Goal: Task Accomplishment & Management: Manage account settings

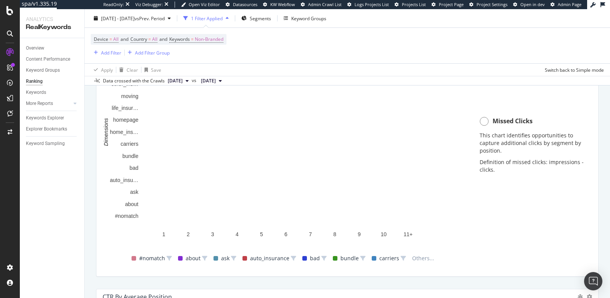
scroll to position [601, 0]
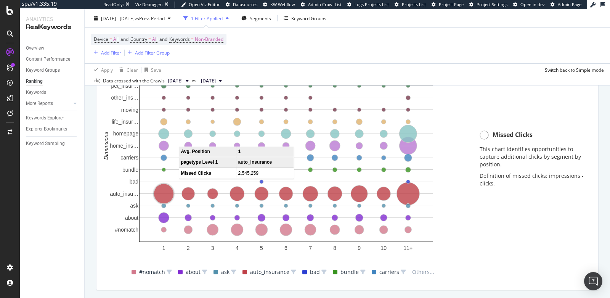
click at [163, 192] on circle "A chart." at bounding box center [164, 194] width 20 height 20
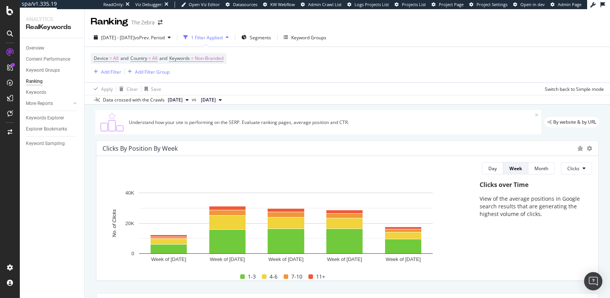
click at [44, 221] on div "Overview Content Performance Keyword Groups Ranking Keywords More Reports Count…" at bounding box center [52, 168] width 64 height 260
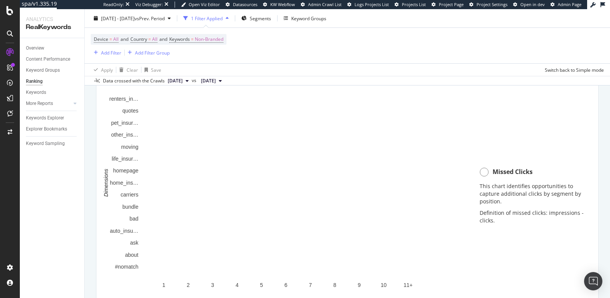
scroll to position [565, 0]
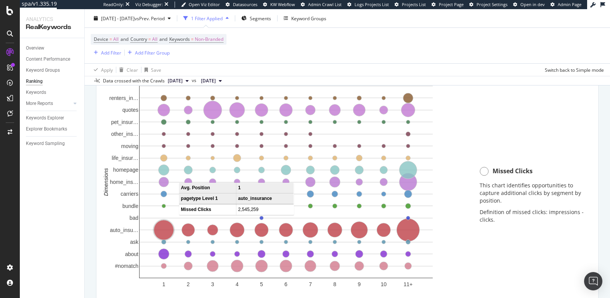
click at [162, 226] on circle "A chart." at bounding box center [164, 230] width 20 height 20
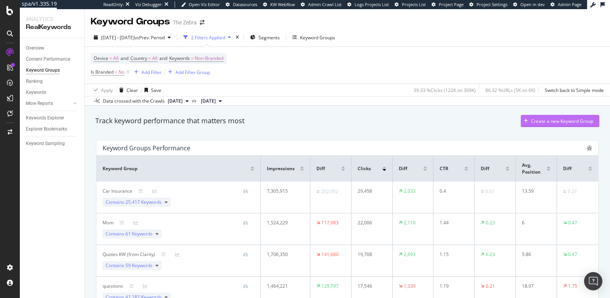
click at [540, 125] on div "Create a new Keyword Group" at bounding box center [557, 120] width 72 height 11
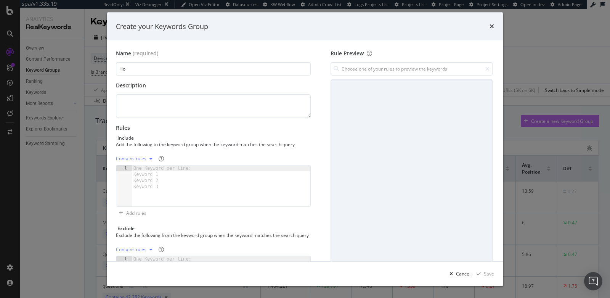
type input "H"
type input "Home Insurance"
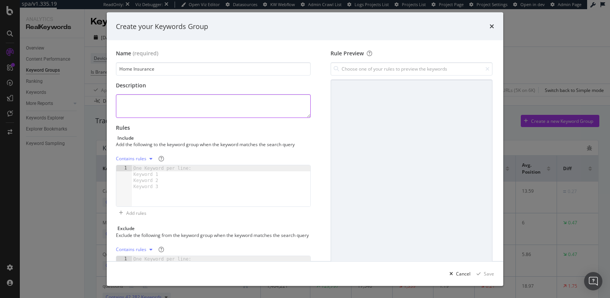
click at [174, 105] on textarea "modal" at bounding box center [213, 106] width 195 height 24
type textarea "K"
click at [190, 174] on div "One Keyword per line: Keyword 1 Keyword 2 Keyword 3" at bounding box center [164, 177] width 64 height 24
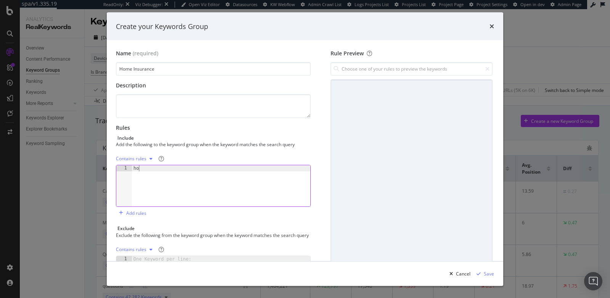
scroll to position [0, 0]
type textarea "home"
click at [346, 66] on input "modal" at bounding box center [412, 68] width 162 height 13
click at [353, 90] on div "home Contains" at bounding box center [405, 84] width 157 height 11
type input "home"
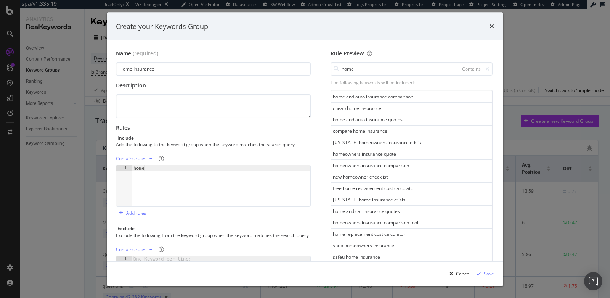
scroll to position [184, 0]
click at [166, 166] on div "home" at bounding box center [221, 192] width 179 height 54
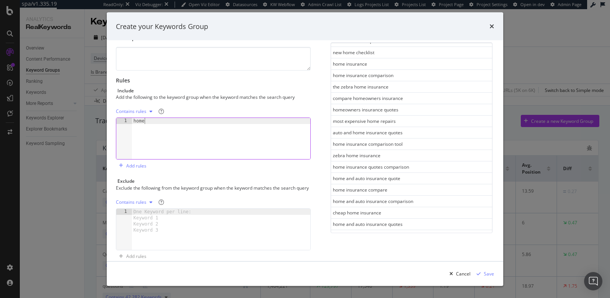
scroll to position [0, 0]
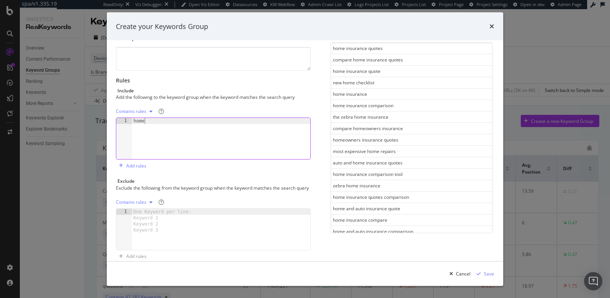
click at [216, 118] on div "home" at bounding box center [221, 145] width 179 height 54
click at [216, 124] on div "home" at bounding box center [221, 145] width 179 height 54
type textarea "homeowners"
click at [490, 272] on div "Save" at bounding box center [489, 273] width 10 height 6
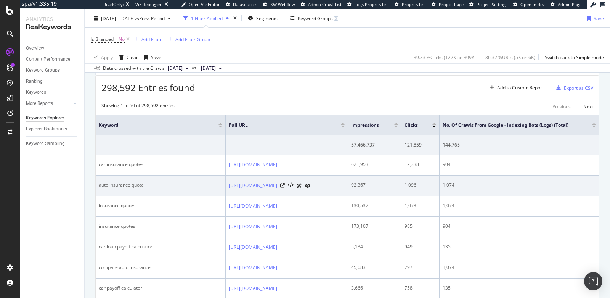
scroll to position [0, 43]
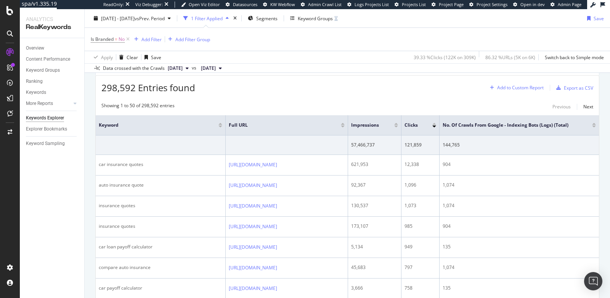
click at [515, 85] on div "Add to Custom Report" at bounding box center [520, 87] width 47 height 5
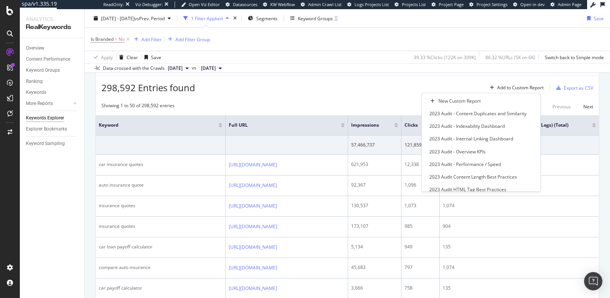
click at [412, 88] on div "298,592 Entries found Add to Custom Report Export as CSV" at bounding box center [348, 85] width 504 height 19
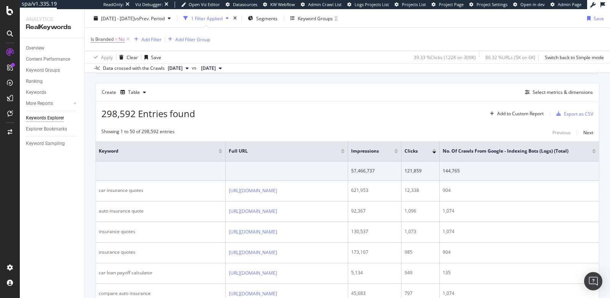
scroll to position [196, 0]
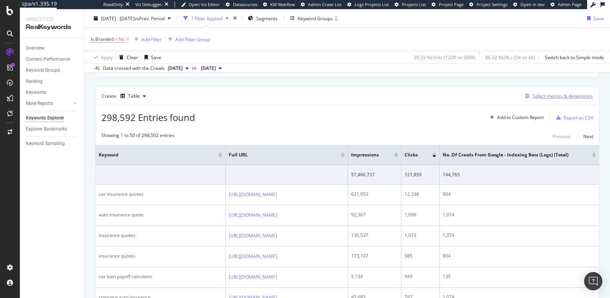
click at [533, 95] on div "Select metrics & dimensions" at bounding box center [563, 96] width 60 height 6
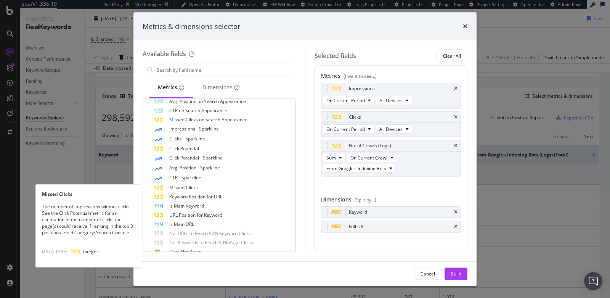
scroll to position [161, 0]
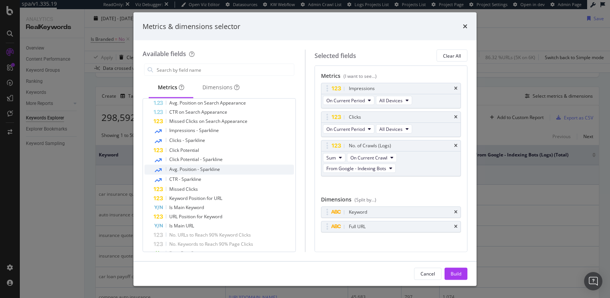
click at [191, 166] on span "Avg. Position - Sparkline" at bounding box center [194, 169] width 51 height 6
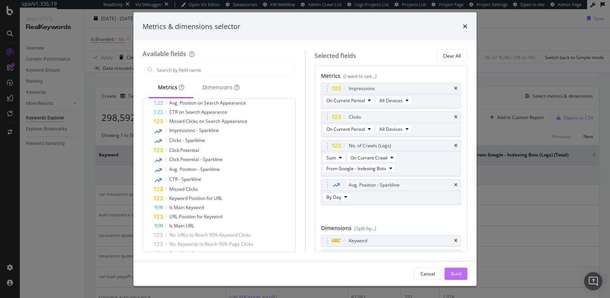
click at [452, 275] on div "Build" at bounding box center [456, 273] width 11 height 6
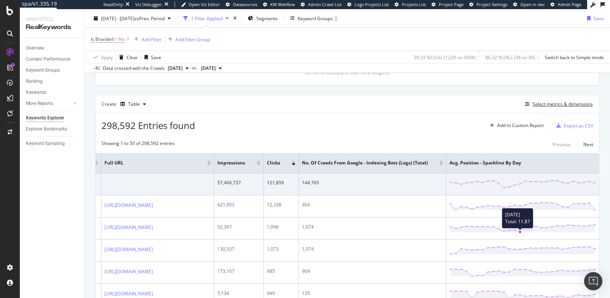
scroll to position [159, 0]
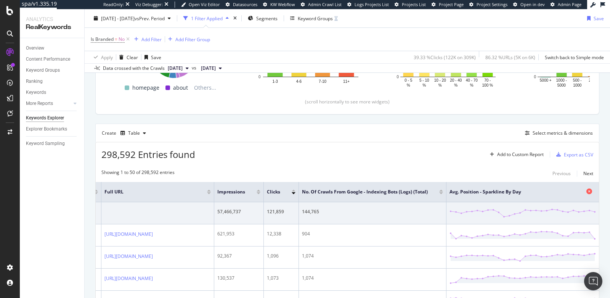
click at [587, 190] on icon at bounding box center [590, 191] width 6 height 6
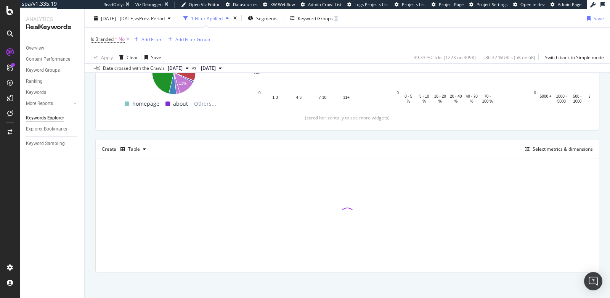
scroll to position [159, 0]
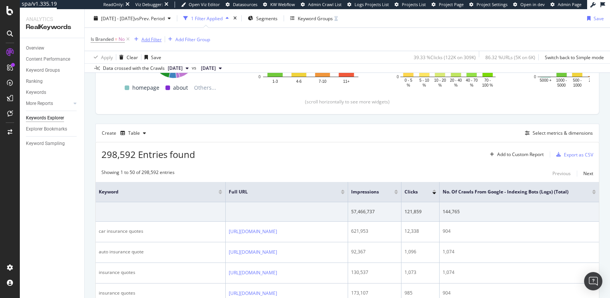
click at [150, 37] on div "Add Filter" at bounding box center [152, 39] width 20 height 6
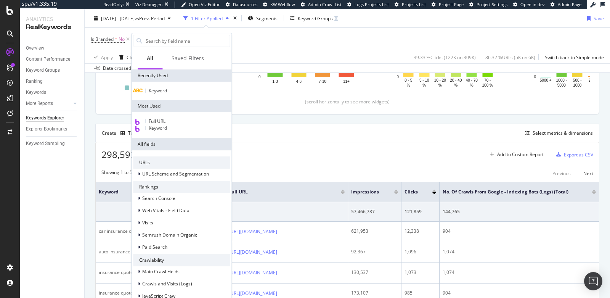
click at [339, 144] on div "298,592 Entries found Add to Custom Report Export as CSV" at bounding box center [348, 151] width 504 height 19
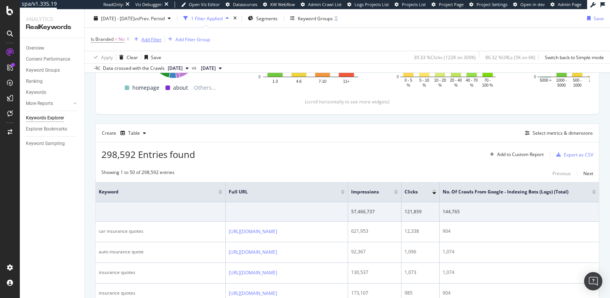
click at [145, 39] on div "Add Filter" at bounding box center [152, 39] width 20 height 6
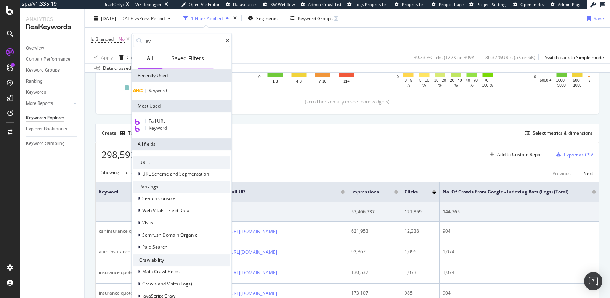
type input "a"
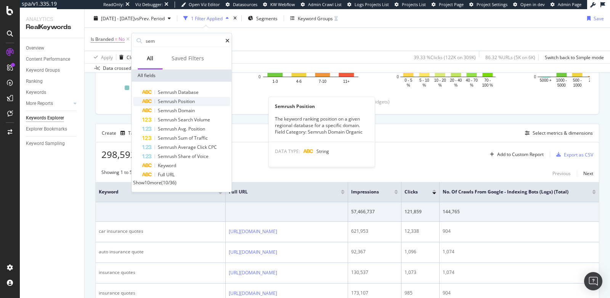
type input "sem"
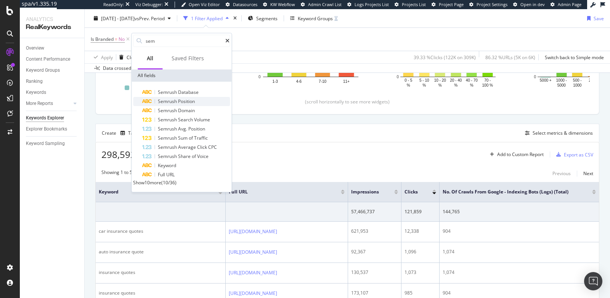
click at [173, 102] on span "Semrush" at bounding box center [168, 101] width 20 height 6
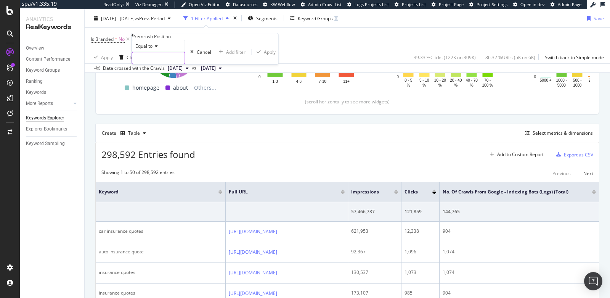
click at [156, 64] on input "text" at bounding box center [158, 57] width 53 height 11
click at [149, 49] on span "Equal to" at bounding box center [143, 46] width 17 height 6
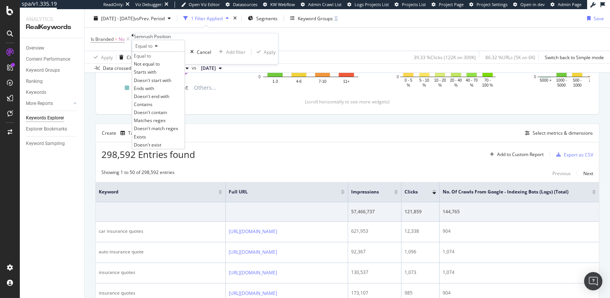
click at [185, 51] on div "Equal to Equal to Not equal to Starts with Doesn't start with Ends with Doesn't…" at bounding box center [205, 52] width 146 height 24
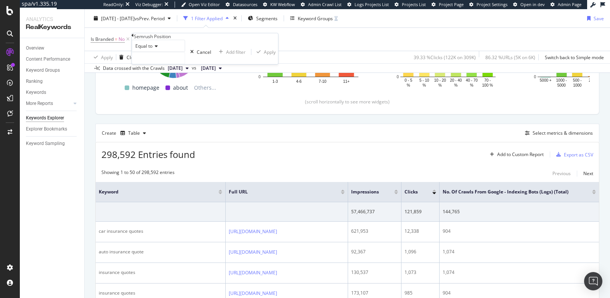
click at [149, 49] on span "Equal to" at bounding box center [143, 46] width 17 height 6
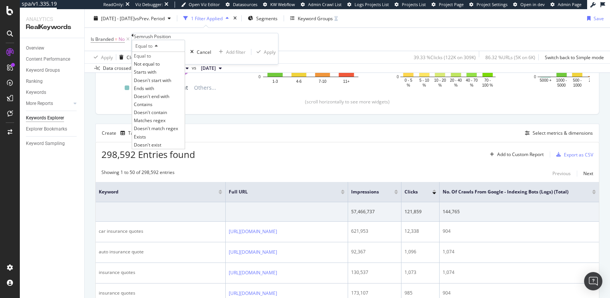
click at [134, 38] on icon at bounding box center [133, 35] width 2 height 5
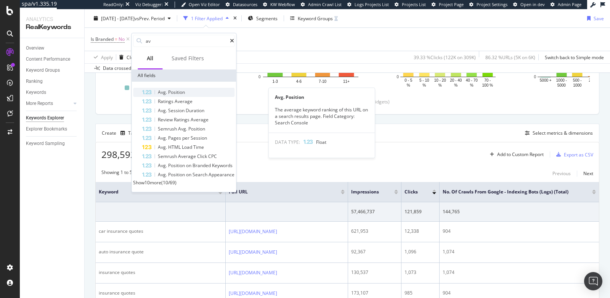
type input "av"
click at [179, 92] on span "Position" at bounding box center [176, 92] width 17 height 6
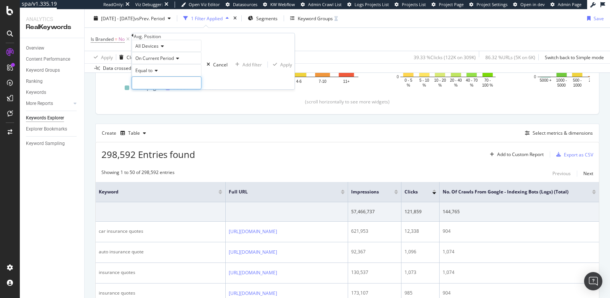
click at [170, 89] on input "number" at bounding box center [167, 82] width 70 height 13
click at [151, 74] on span "Equal to" at bounding box center [143, 70] width 17 height 6
click at [153, 132] on span "Between" at bounding box center [143, 128] width 19 height 6
click at [162, 89] on input "0" at bounding box center [167, 82] width 70 height 13
type input "7"
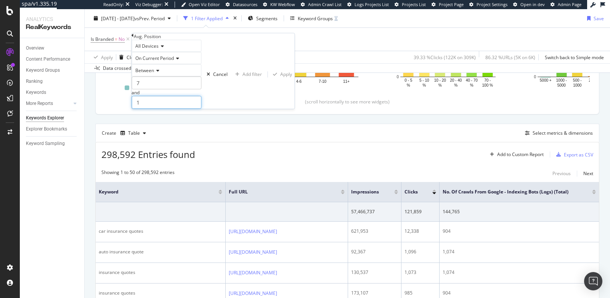
click at [169, 109] on input "1" at bounding box center [167, 102] width 70 height 13
type input "12"
click at [280, 77] on div "Apply" at bounding box center [286, 74] width 12 height 6
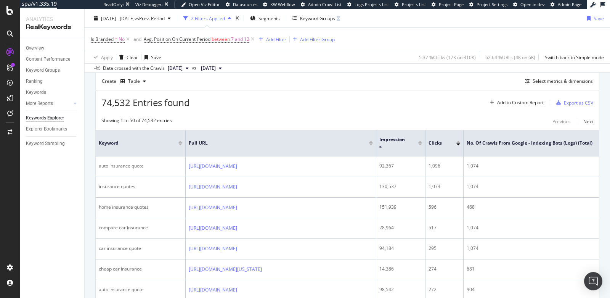
scroll to position [212, 0]
click at [537, 79] on div "Select metrics & dimensions" at bounding box center [563, 80] width 60 height 6
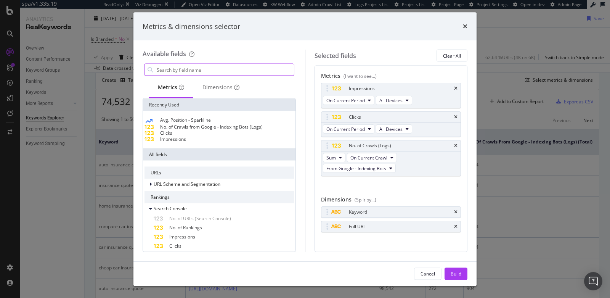
click at [209, 68] on input "modal" at bounding box center [225, 69] width 138 height 11
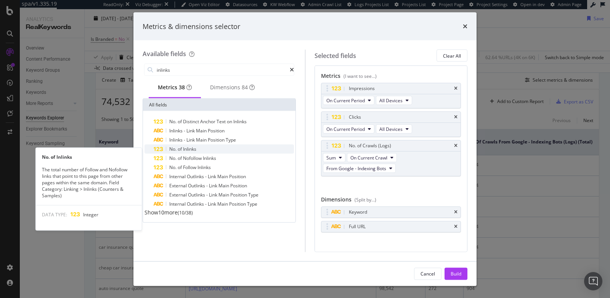
type input "inlinks"
click at [157, 150] on icon "modal" at bounding box center [158, 149] width 10 height 5
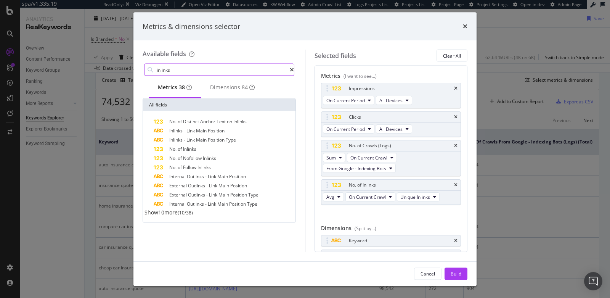
click at [235, 72] on input "inlinks" at bounding box center [223, 69] width 134 height 11
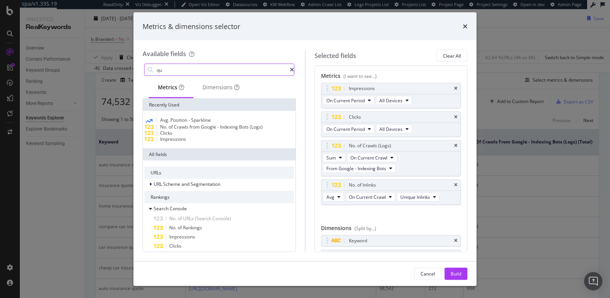
type input "q"
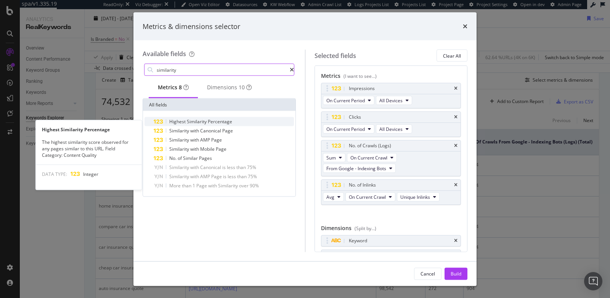
type input "similarity"
click at [218, 125] on span "Percentage" at bounding box center [220, 121] width 24 height 6
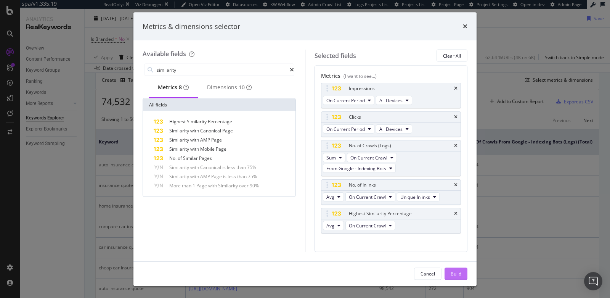
click at [454, 270] on div "Build" at bounding box center [456, 273] width 11 height 11
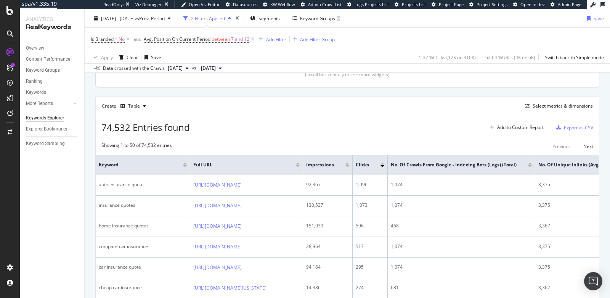
scroll to position [193, 0]
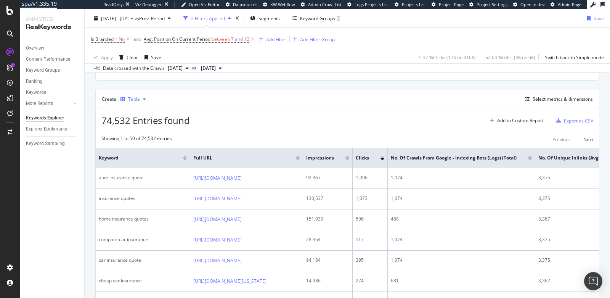
click at [133, 97] on div "Table" at bounding box center [134, 99] width 12 height 5
click at [218, 93] on div "Create Table Select metrics & dimensions" at bounding box center [347, 99] width 504 height 18
click at [132, 100] on div "Table" at bounding box center [134, 99] width 12 height 5
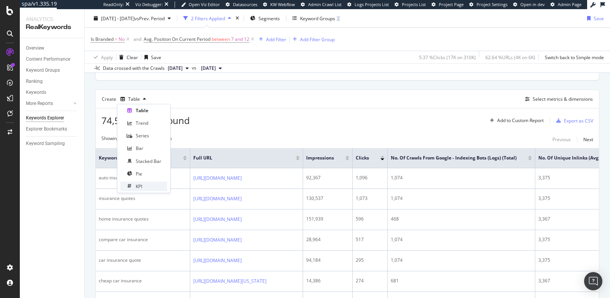
click at [151, 185] on div "KPI" at bounding box center [144, 187] width 47 height 10
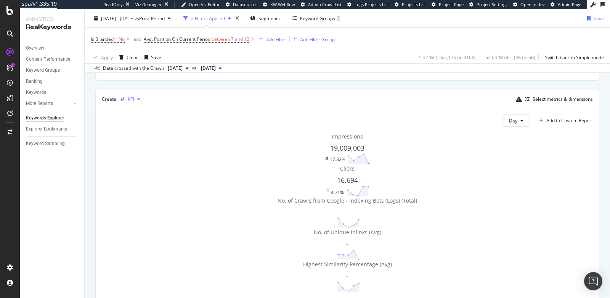
click at [135, 95] on div "KPI" at bounding box center [130, 98] width 26 height 11
click at [146, 159] on div "Stacked Bar" at bounding box center [149, 161] width 26 height 6
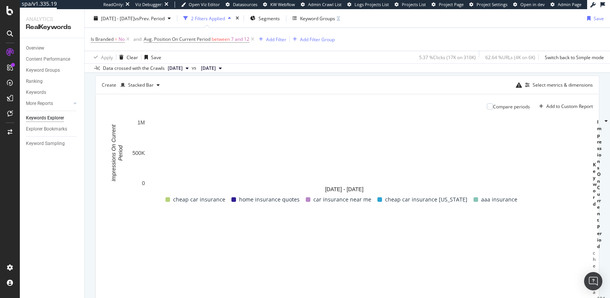
scroll to position [185, 0]
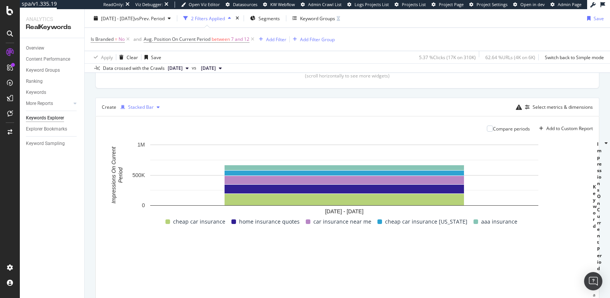
click at [140, 105] on div "Stacked Bar" at bounding box center [141, 107] width 26 height 5
click at [145, 127] on div "Trend" at bounding box center [145, 131] width 48 height 10
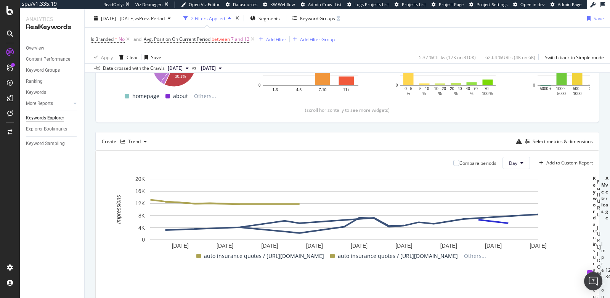
scroll to position [148, 0]
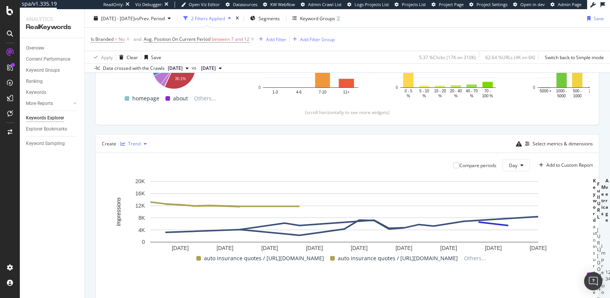
click at [141, 142] on div "button" at bounding box center [145, 144] width 9 height 5
click at [142, 156] on div "Table" at bounding box center [142, 155] width 12 height 6
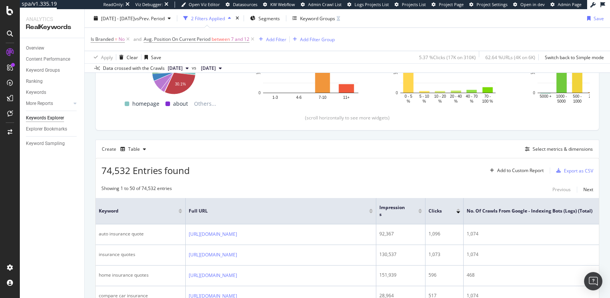
scroll to position [148, 0]
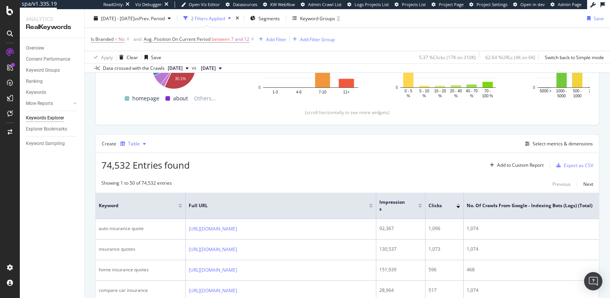
click at [135, 142] on div "Table" at bounding box center [134, 144] width 12 height 5
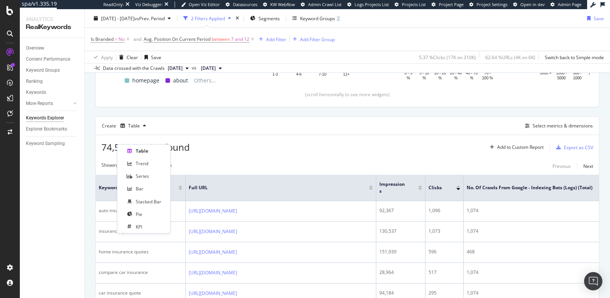
scroll to position [170, 0]
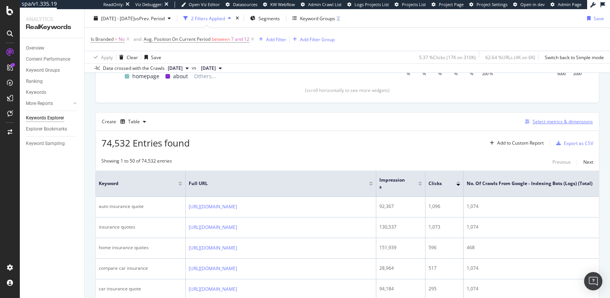
click at [533, 122] on div "Select metrics & dimensions" at bounding box center [563, 121] width 60 height 6
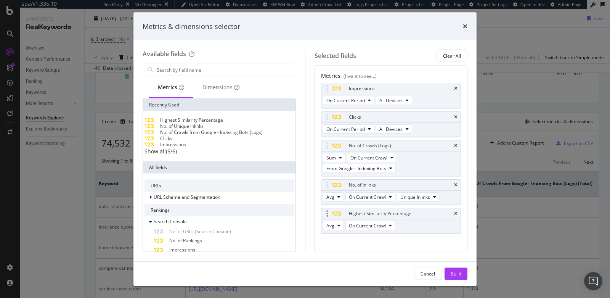
scroll to position [60, 0]
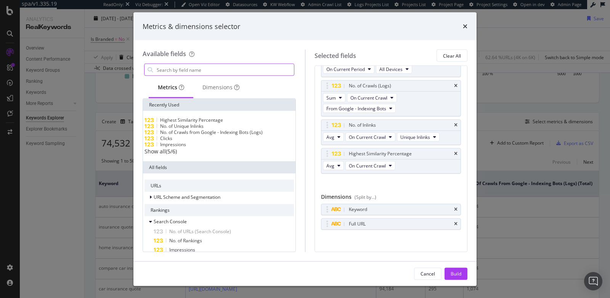
click at [198, 70] on input "modal" at bounding box center [225, 69] width 138 height 11
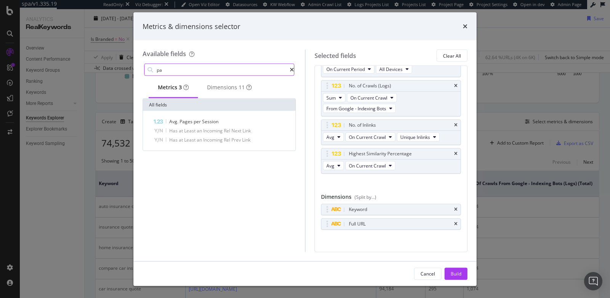
type input "p"
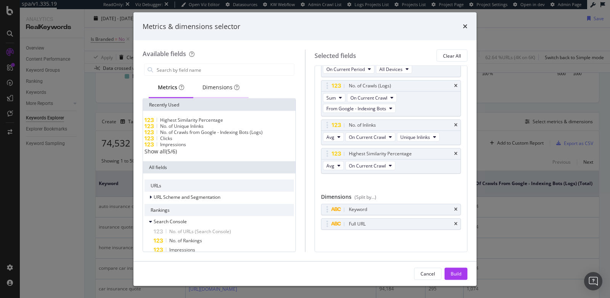
click at [226, 83] on div "Dimensions" at bounding box center [220, 87] width 55 height 21
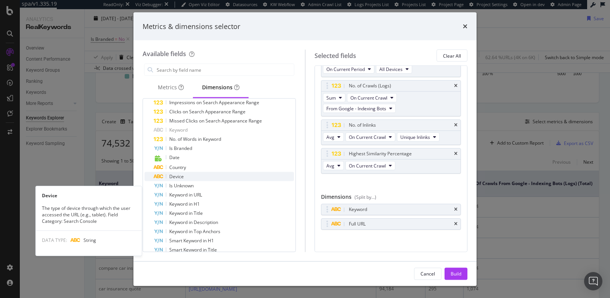
scroll to position [171, 0]
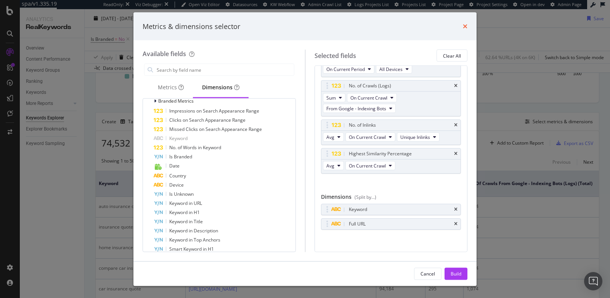
click at [465, 25] on icon "times" at bounding box center [465, 26] width 5 height 6
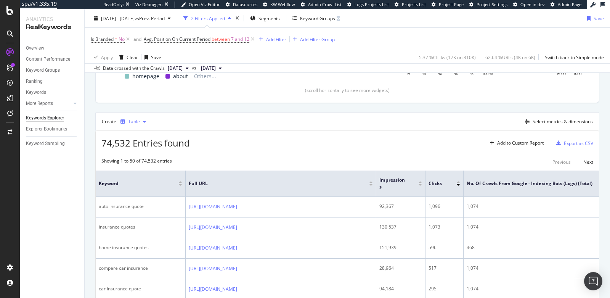
click at [131, 121] on div "Table" at bounding box center [134, 121] width 12 height 5
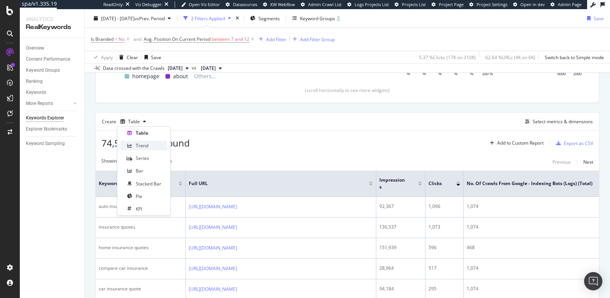
click at [143, 143] on div "Trend" at bounding box center [142, 145] width 13 height 6
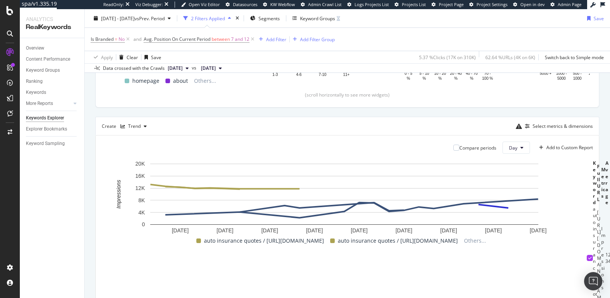
scroll to position [177, 0]
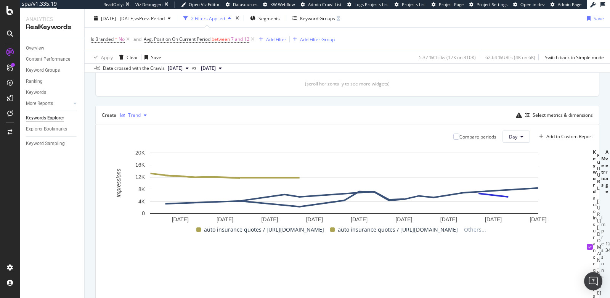
click at [131, 114] on div "Trend" at bounding box center [134, 115] width 13 height 5
click at [141, 125] on div "Table" at bounding box center [142, 126] width 12 height 6
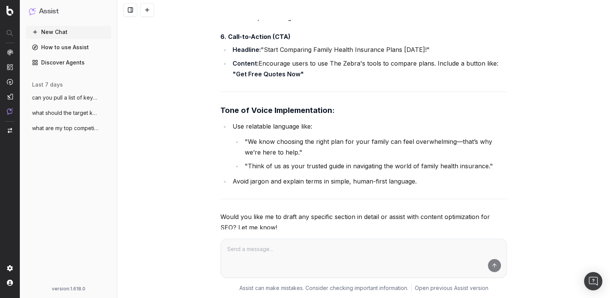
scroll to position [2409, 0]
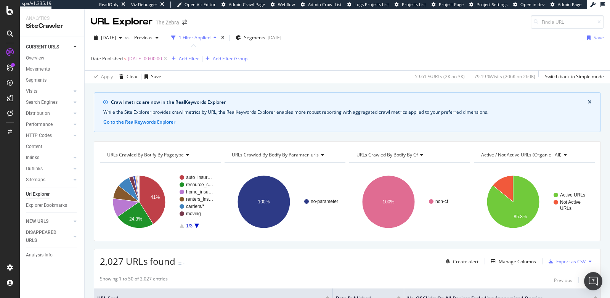
click at [128, 59] on span "2024-08-02 00:00:00" at bounding box center [145, 58] width 34 height 11
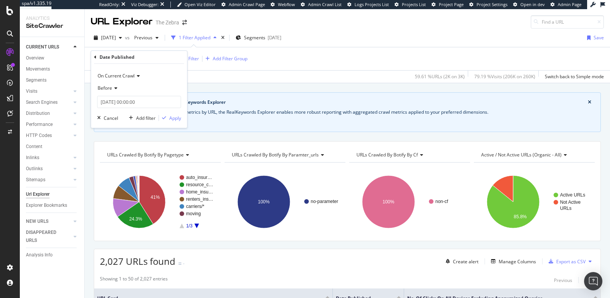
click at [225, 82] on div "Apply Clear Save 59.61 % URLs ( 2K on 3K ) 79.19 % Visits ( 206K on 260K ) Swit…" at bounding box center [348, 76] width 526 height 13
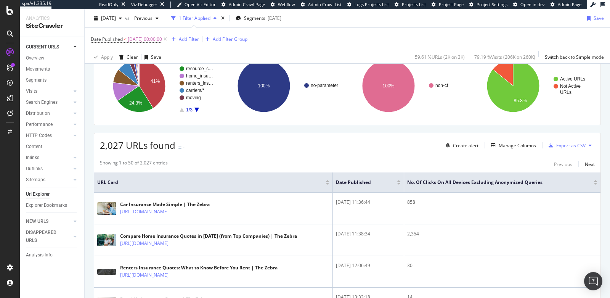
scroll to position [117, 0]
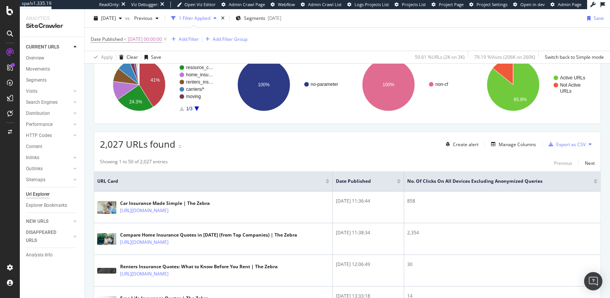
click at [594, 182] on div at bounding box center [596, 183] width 4 height 2
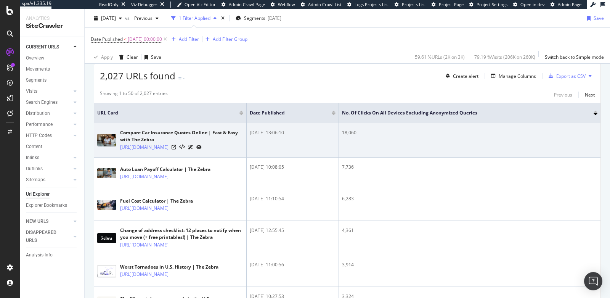
scroll to position [200, 0]
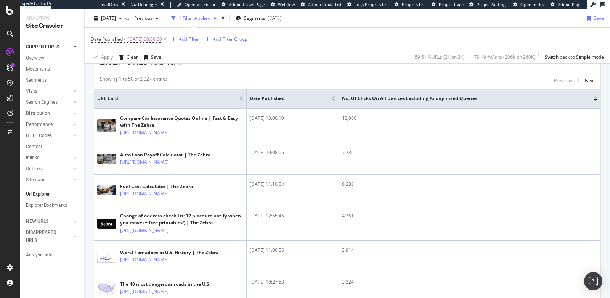
click at [594, 96] on div at bounding box center [596, 97] width 4 height 2
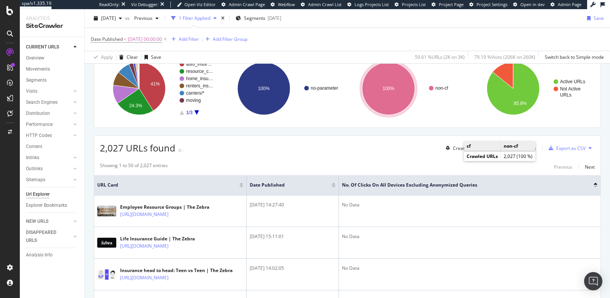
scroll to position [127, 0]
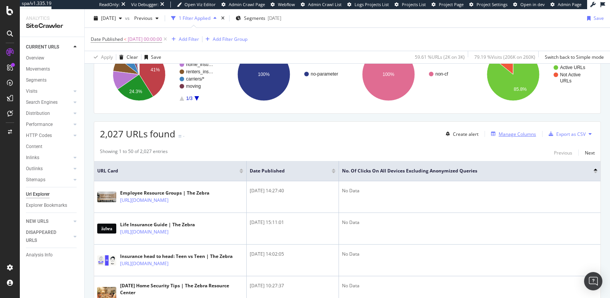
click at [506, 131] on div "Manage Columns" at bounding box center [517, 134] width 37 height 6
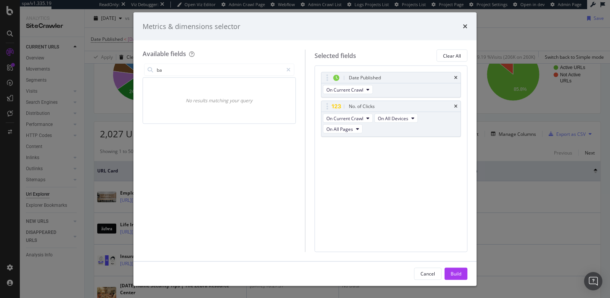
type input "b"
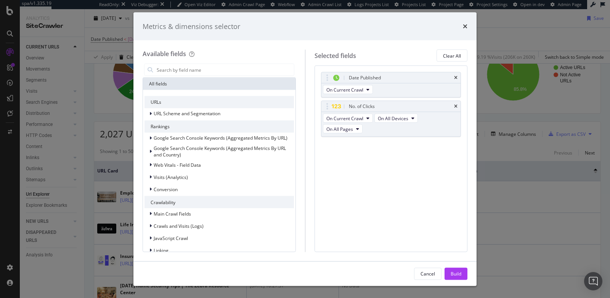
click at [462, 23] on div "Metrics & dimensions selector" at bounding box center [305, 26] width 325 height 10
click at [463, 28] on icon "times" at bounding box center [465, 26] width 5 height 6
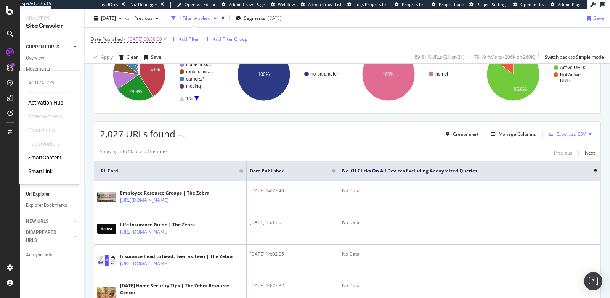
click at [41, 128] on div "SmartIndex" at bounding box center [41, 130] width 27 height 8
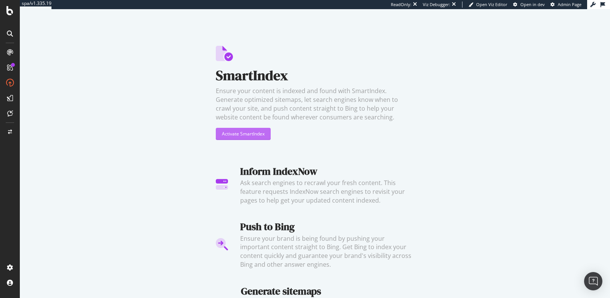
click at [225, 135] on div "Activate SmartIndex" at bounding box center [243, 133] width 43 height 6
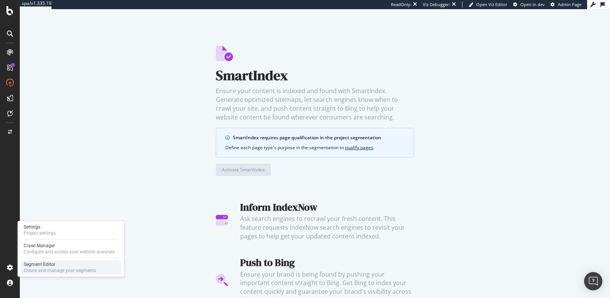
click at [48, 267] on div "Segment Editor" at bounding box center [60, 264] width 72 height 6
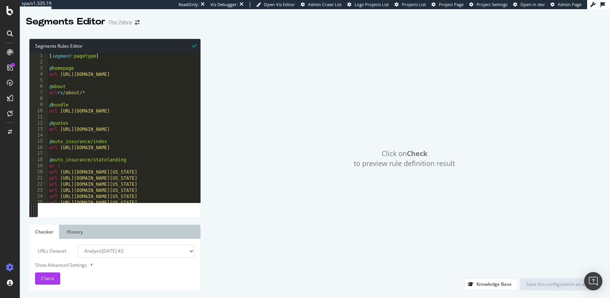
type textarea "url https://www.thezebra.com/"
click at [131, 76] on div "[ segment : pagetype ] @ homepage url https://www.thezebra.com/ @ about url rx …" at bounding box center [288, 131] width 481 height 156
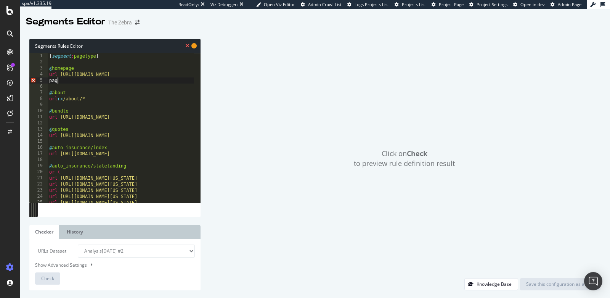
type textarea "p"
type textarea "purpose detail"
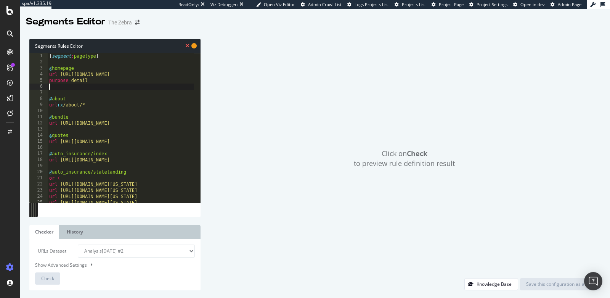
scroll to position [0, 0]
type textarea "object homepage"
click at [108, 108] on div "[ segment : pagetype ] @ homepage url https://www.thezebra.com/ purpose detail …" at bounding box center [288, 131] width 481 height 156
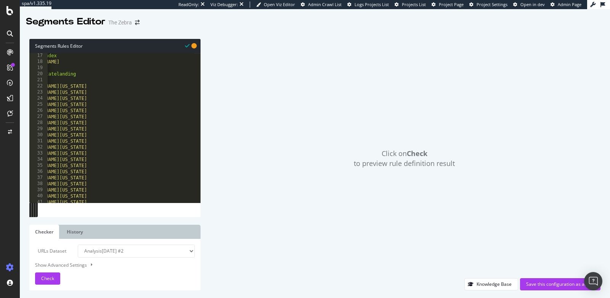
scroll to position [0, 0]
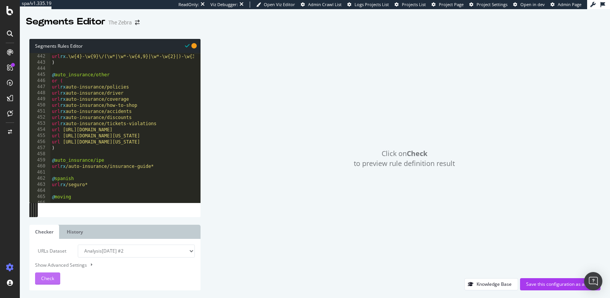
click at [45, 277] on span "Check" at bounding box center [47, 278] width 13 height 6
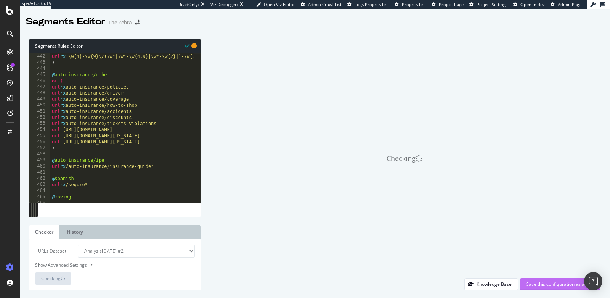
click at [548, 286] on div "Save this configuration as active" at bounding box center [560, 284] width 68 height 6
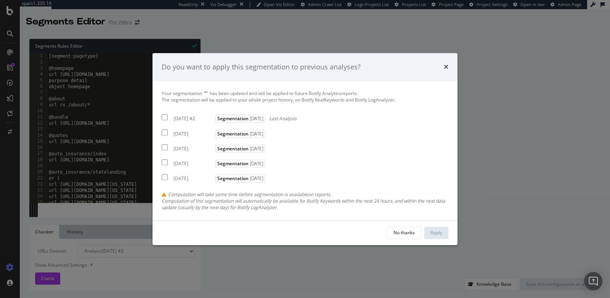
click at [165, 117] on input "modal" at bounding box center [165, 117] width 6 height 6
checkbox input "true"
click at [164, 134] on input "modal" at bounding box center [165, 132] width 6 height 6
checkbox input "true"
click at [165, 150] on input "modal" at bounding box center [165, 147] width 6 height 6
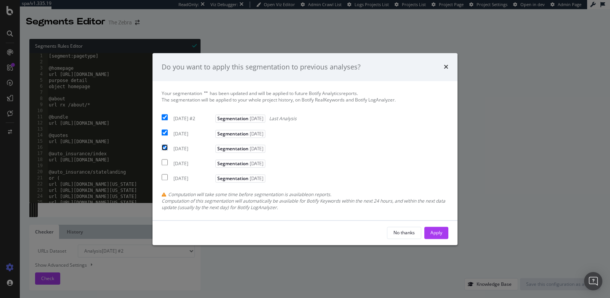
checkbox input "true"
click at [438, 236] on div "Apply" at bounding box center [437, 232] width 12 height 6
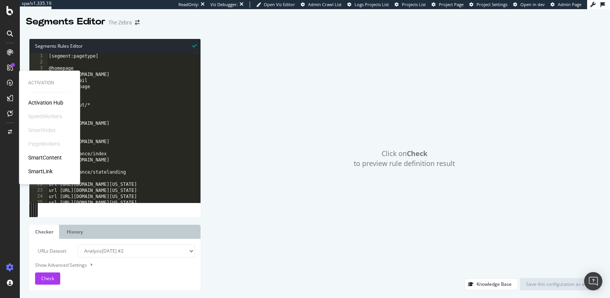
click at [34, 127] on div "SmartIndex" at bounding box center [41, 130] width 27 height 8
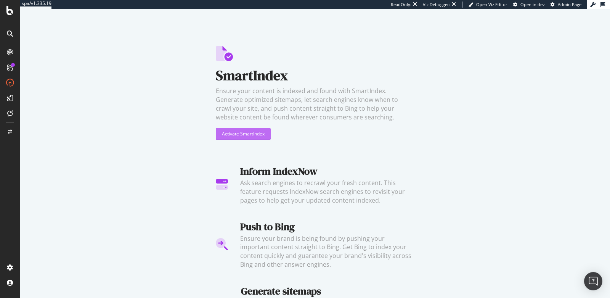
click at [237, 132] on div "Activate SmartIndex" at bounding box center [243, 133] width 43 height 6
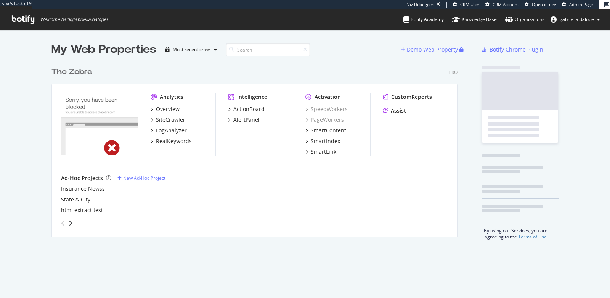
scroll to position [173, 406]
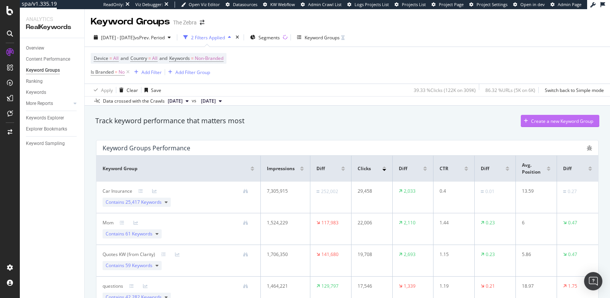
click at [531, 118] on div "Create a new Keyword Group" at bounding box center [562, 121] width 62 height 6
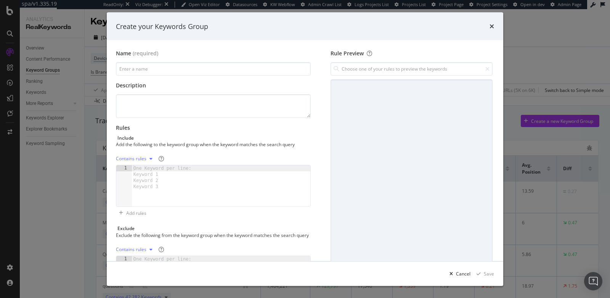
click at [53, 204] on div "Create your Keywords Group Name (required) Description Rules Include Add the fo…" at bounding box center [305, 149] width 610 height 298
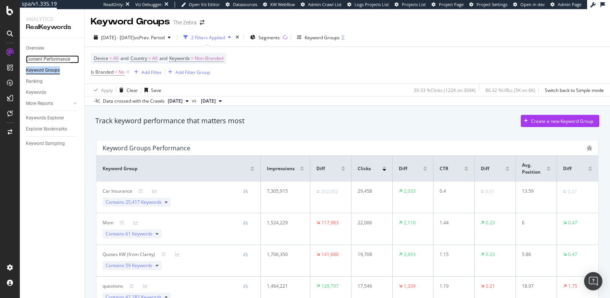
click at [42, 58] on div "Content Performance" at bounding box center [48, 59] width 44 height 8
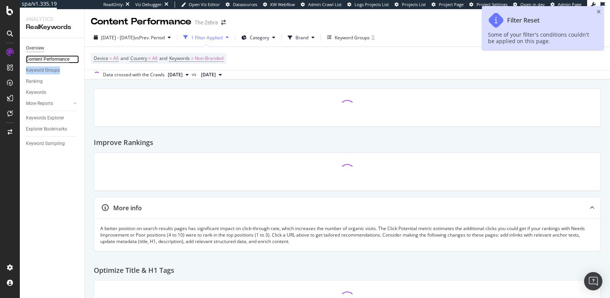
click at [33, 48] on div "Overview" at bounding box center [35, 48] width 18 height 8
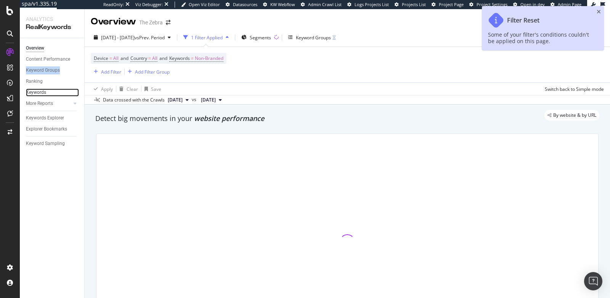
click at [47, 92] on link "Keywords" at bounding box center [52, 92] width 53 height 8
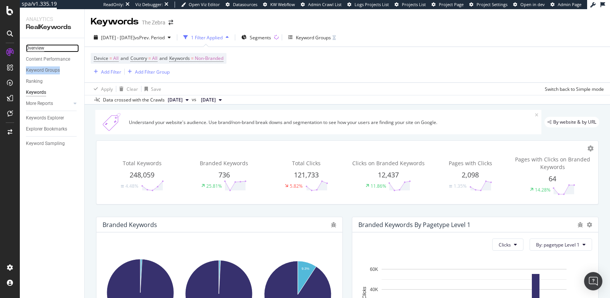
click at [39, 47] on div "Overview" at bounding box center [35, 48] width 18 height 8
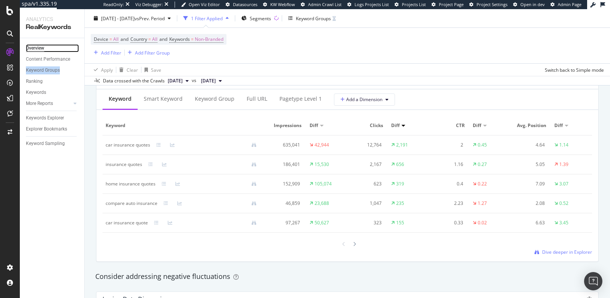
scroll to position [704, 0]
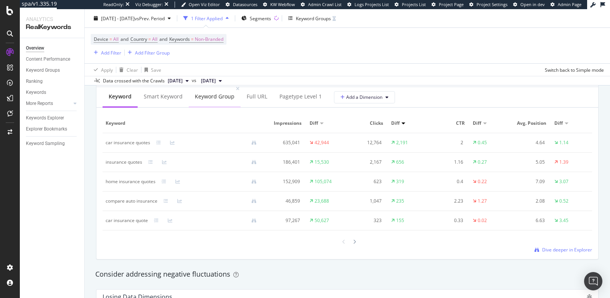
click at [195, 95] on div "Keyword Group" at bounding box center [215, 97] width 40 height 8
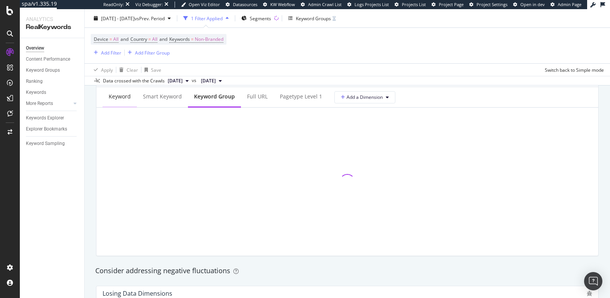
click at [103, 95] on div "Keyword" at bounding box center [120, 97] width 34 height 21
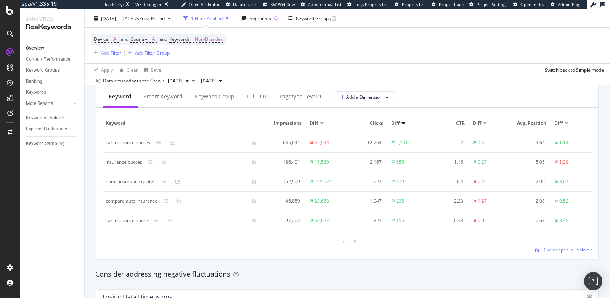
click at [161, 180] on div at bounding box center [209, 181] width 107 height 5
click at [570, 250] on span "Dive deeper in Explorer" at bounding box center [567, 249] width 50 height 6
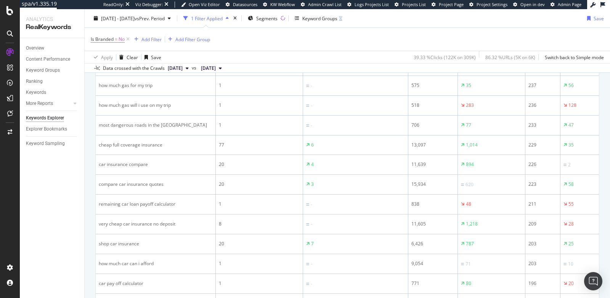
scroll to position [1114, 0]
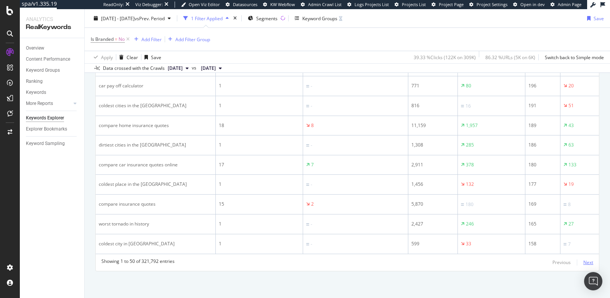
click at [584, 263] on div "Next" at bounding box center [589, 262] width 10 height 6
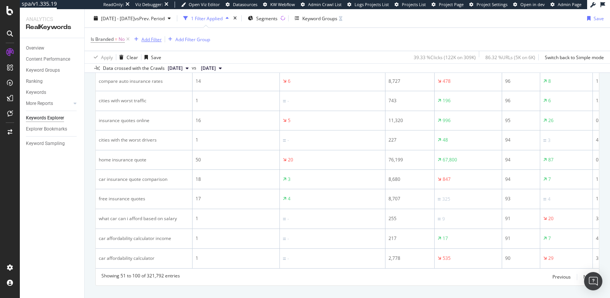
click at [154, 41] on div "Add Filter" at bounding box center [152, 39] width 20 height 6
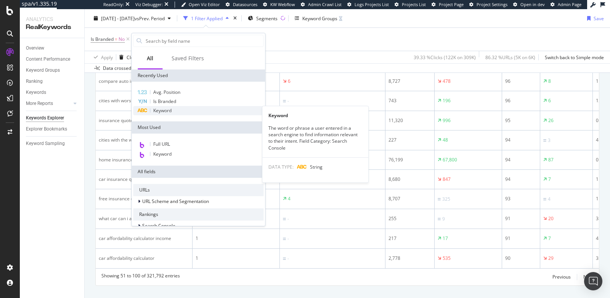
click at [173, 109] on div "Keyword" at bounding box center [198, 110] width 130 height 9
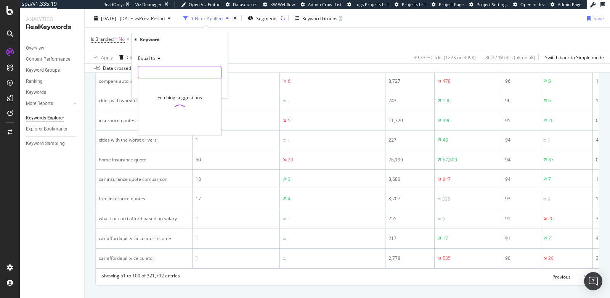
click at [170, 71] on input "text" at bounding box center [179, 72] width 83 height 12
type input "apartment"
click at [138, 56] on span "Equal to" at bounding box center [146, 58] width 17 height 6
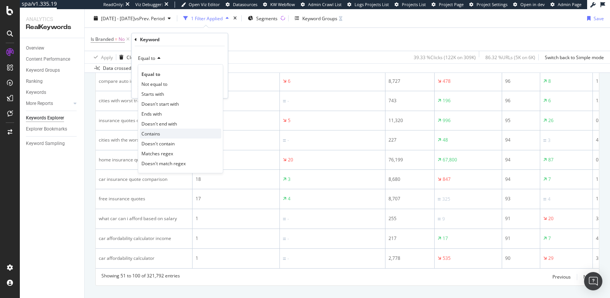
click at [154, 129] on div "Contains" at bounding box center [181, 134] width 82 height 10
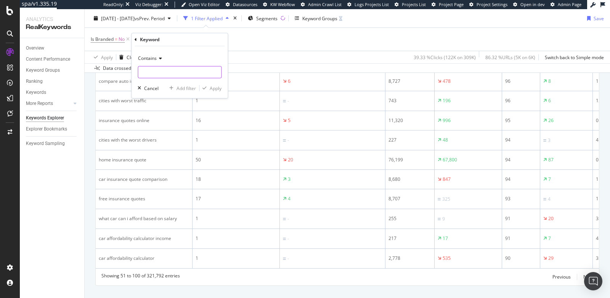
click at [180, 74] on input "text" at bounding box center [179, 72] width 83 height 12
type input "apartment"
click at [220, 91] on button "Apply" at bounding box center [211, 88] width 22 height 8
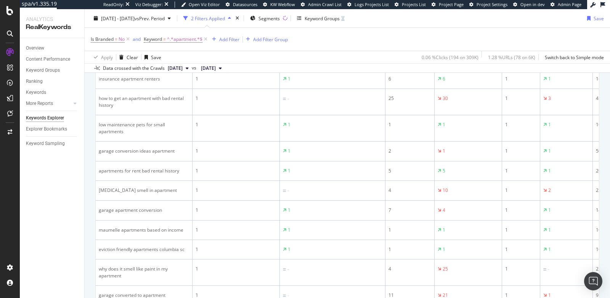
scroll to position [482, 0]
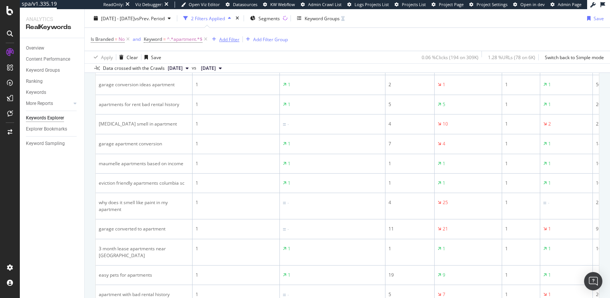
click at [228, 41] on div "Add Filter" at bounding box center [229, 39] width 20 height 6
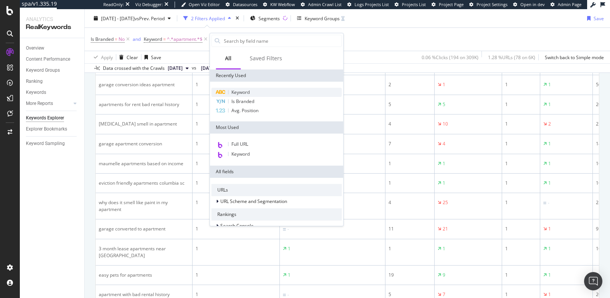
click at [241, 89] on span "Keyword" at bounding box center [241, 92] width 18 height 6
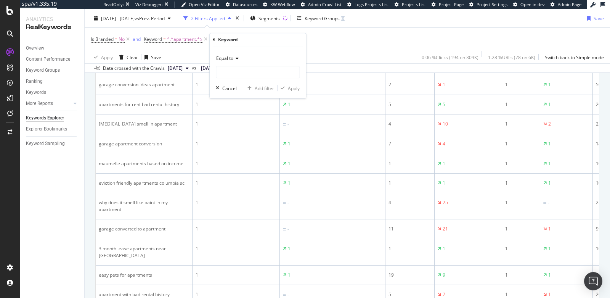
click at [230, 58] on span "Equal to" at bounding box center [224, 58] width 17 height 6
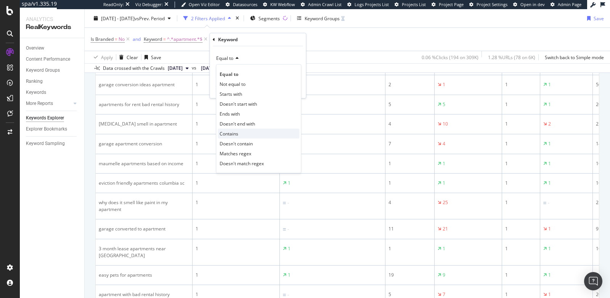
click at [235, 130] on span "Contains" at bounding box center [229, 133] width 19 height 6
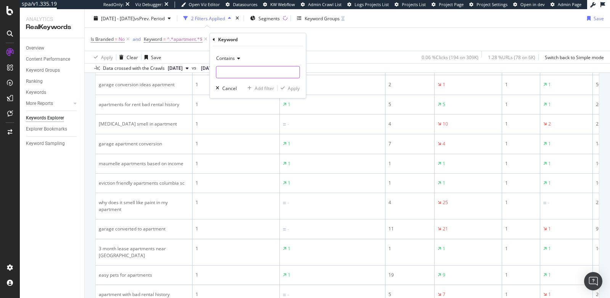
click at [229, 75] on input "text" at bounding box center [257, 72] width 83 height 12
type input "insurance"
click at [292, 90] on div "Apply" at bounding box center [294, 88] width 12 height 6
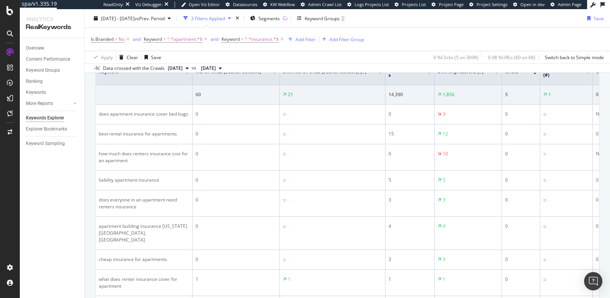
scroll to position [234, 0]
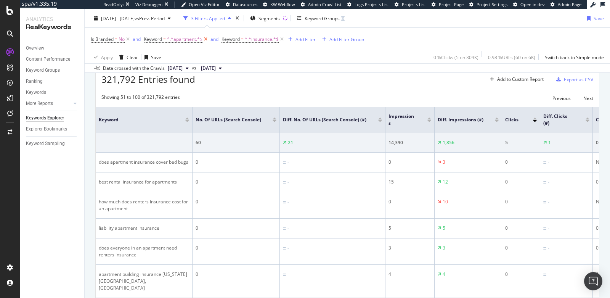
click at [206, 37] on icon at bounding box center [206, 39] width 6 height 8
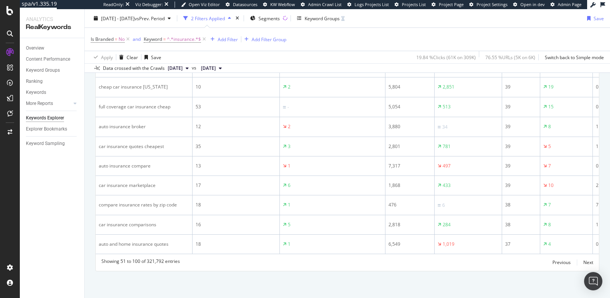
scroll to position [1118, 0]
click at [228, 41] on div "Add Filter" at bounding box center [228, 39] width 20 height 6
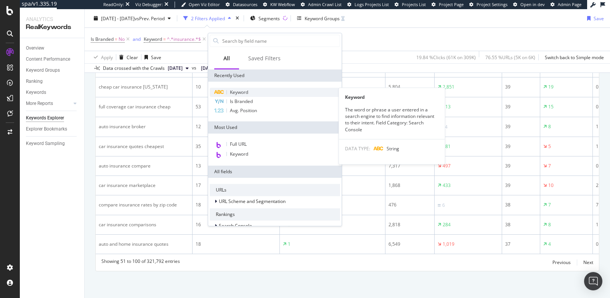
click at [235, 88] on div "Keyword" at bounding box center [275, 92] width 130 height 9
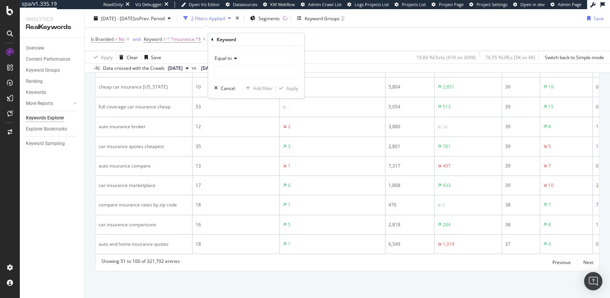
click at [228, 61] on div "Equal to" at bounding box center [256, 58] width 84 height 12
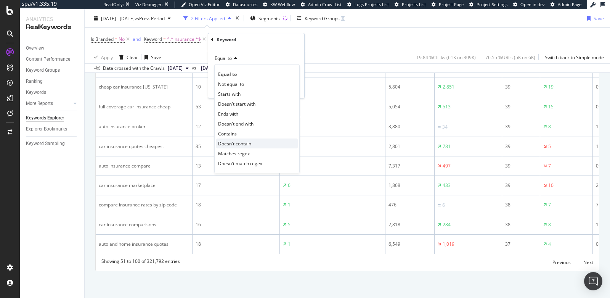
click at [232, 143] on span "Doesn't contain" at bounding box center [234, 143] width 33 height 6
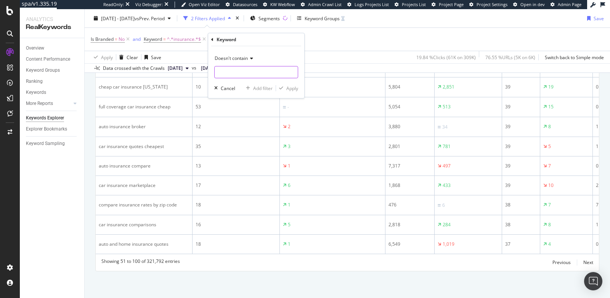
click at [228, 75] on input "text" at bounding box center [256, 72] width 83 height 12
type input "h"
type input "ca"
click at [243, 60] on span "Doesn't contain" at bounding box center [231, 58] width 33 height 6
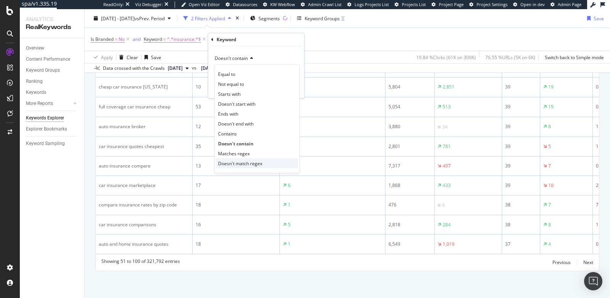
click at [245, 161] on span "Doesn't match regex" at bounding box center [240, 163] width 44 height 6
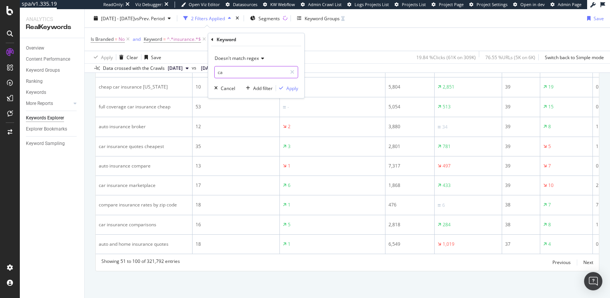
click at [226, 71] on input "ca" at bounding box center [251, 72] width 72 height 12
type input "car|home"
click at [290, 90] on div "Apply" at bounding box center [292, 88] width 12 height 6
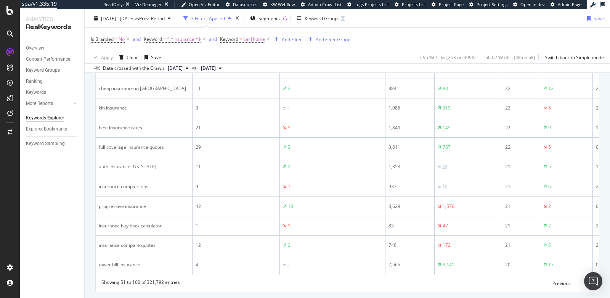
scroll to position [1097, 0]
click at [584, 283] on div "Next" at bounding box center [589, 281] width 10 height 6
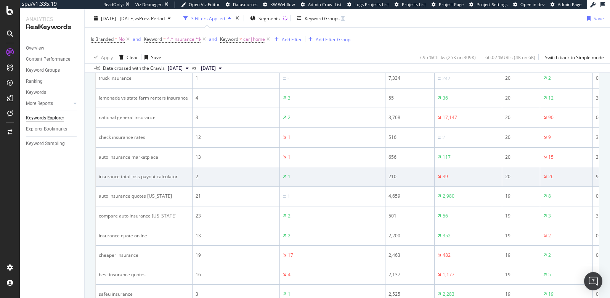
scroll to position [319, 0]
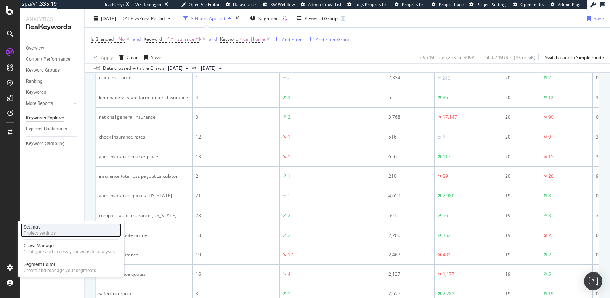
click at [41, 233] on div "Project settings" at bounding box center [40, 233] width 32 height 6
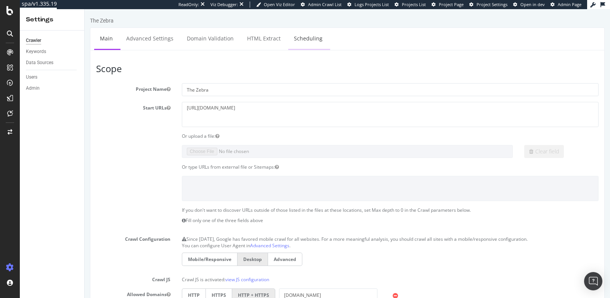
click at [293, 34] on link "Scheduling" at bounding box center [308, 38] width 40 height 21
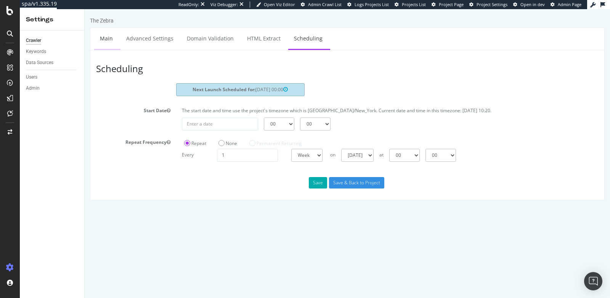
click at [112, 41] on link "Main" at bounding box center [106, 38] width 24 height 21
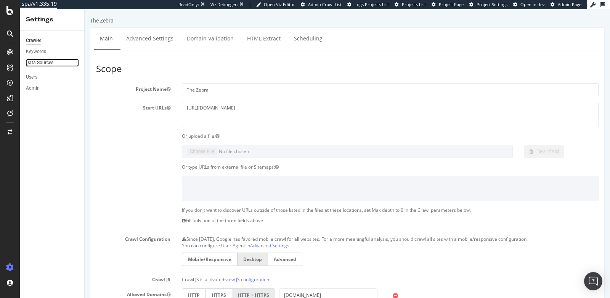
click at [51, 65] on div "Data Sources" at bounding box center [39, 63] width 27 height 8
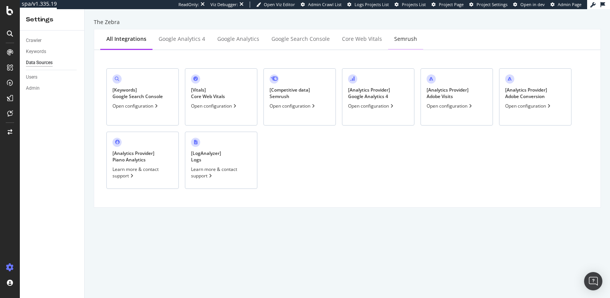
click at [405, 39] on div "Semrush" at bounding box center [405, 39] width 23 height 8
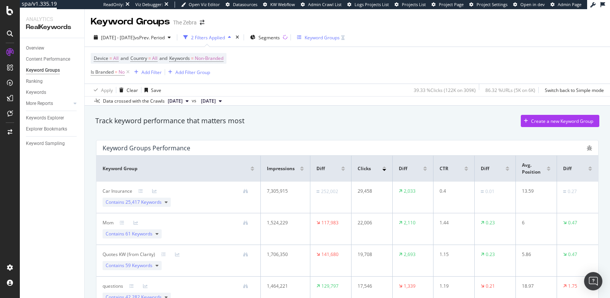
click at [340, 36] on div "Keyword Groups" at bounding box center [322, 37] width 35 height 6
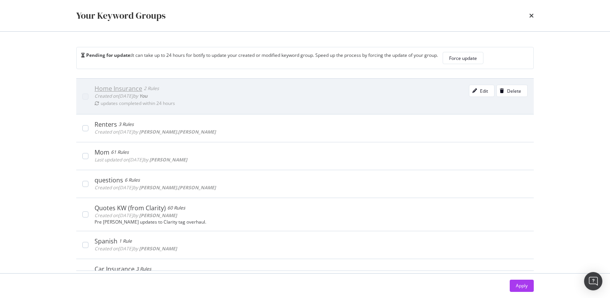
click at [148, 97] on b "You" at bounding box center [143, 96] width 8 height 6
click at [480, 88] on div "Edit" at bounding box center [484, 91] width 8 height 6
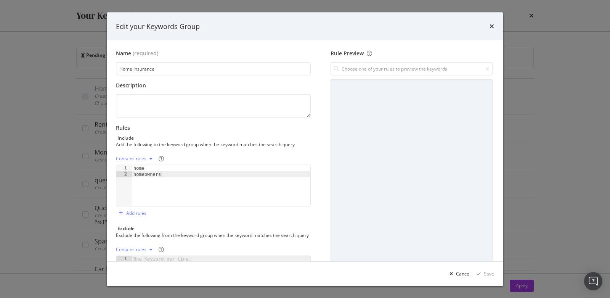
type textarea "homeowners"
click at [197, 175] on div "home homeowners" at bounding box center [221, 192] width 179 height 54
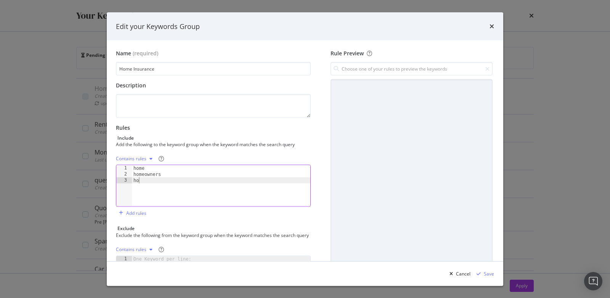
type textarea "house"
type textarea "apartment"
type textarea "o"
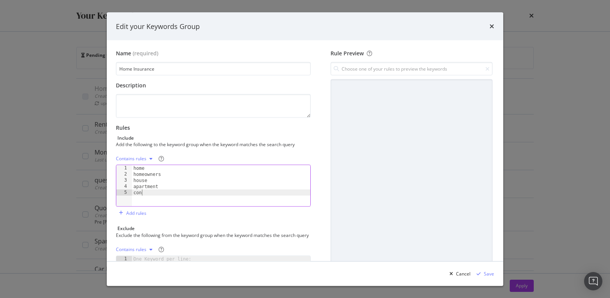
scroll to position [0, 0]
type textarea "condo"
type textarea "rental"
click at [402, 67] on input "modal" at bounding box center [412, 68] width 162 height 13
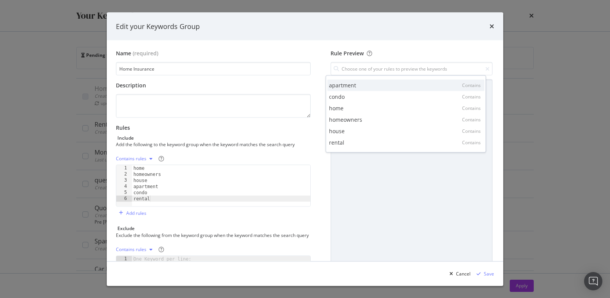
click at [370, 82] on div "apartment Contains" at bounding box center [405, 84] width 157 height 11
type input "apartment"
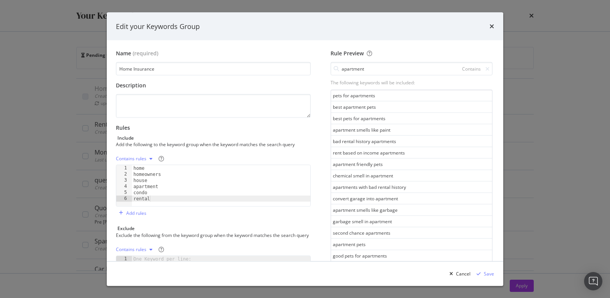
type textarea "apartment"
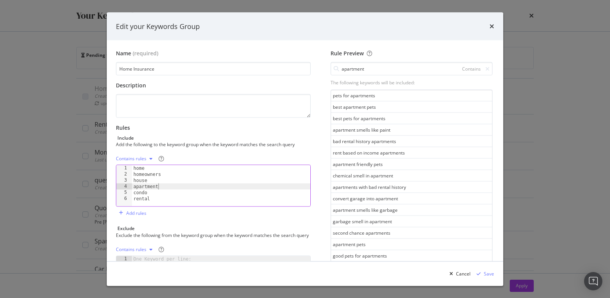
click at [163, 186] on div "home homeowners house apartment condo rental" at bounding box center [221, 192] width 179 height 54
drag, startPoint x: 167, startPoint y: 185, endPoint x: 131, endPoint y: 184, distance: 35.9
click at [131, 184] on div "apartment 1 2 3 4 5 6 home homeowners house apartment condo rental XXXXXXXXXXXX…" at bounding box center [213, 186] width 195 height 42
type textarea "house"
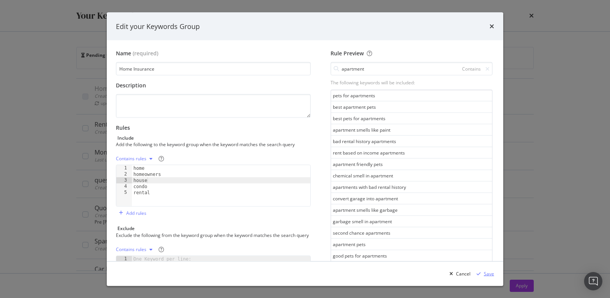
click at [487, 274] on div "Save" at bounding box center [489, 273] width 10 height 6
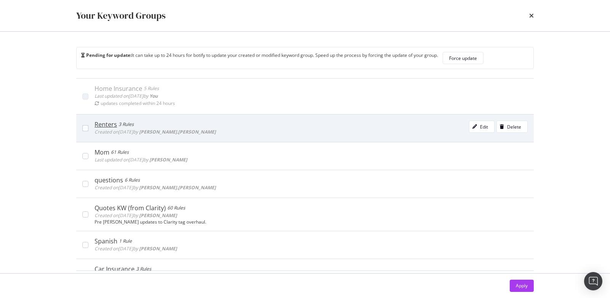
click at [99, 124] on div "Renters" at bounding box center [106, 125] width 23 height 8
click at [85, 126] on icon "modal" at bounding box center [85, 128] width 3 height 4
click at [531, 14] on icon "times" at bounding box center [531, 16] width 5 height 6
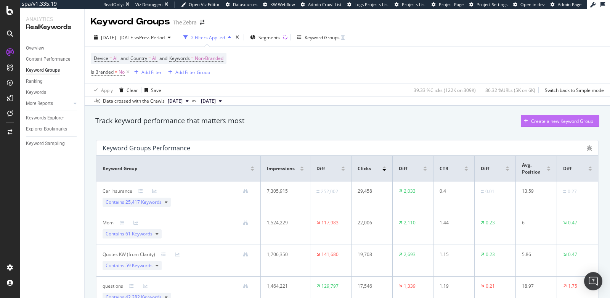
click at [539, 118] on div "Create a new Keyword Group" at bounding box center [562, 121] width 62 height 6
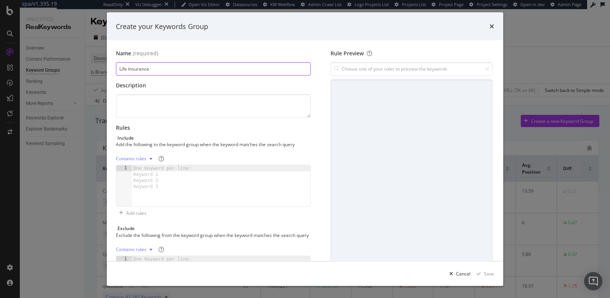
type input "Life Insurance"
drag, startPoint x: 198, startPoint y: 194, endPoint x: 191, endPoint y: 183, distance: 13.3
click at [198, 194] on div "modal" at bounding box center [221, 192] width 179 height 54
type textarea "life"
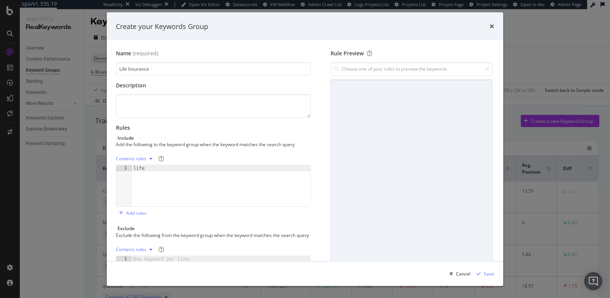
click at [271, 135] on div "Include" at bounding box center [213, 138] width 195 height 6
click at [489, 271] on div "Save" at bounding box center [489, 273] width 10 height 6
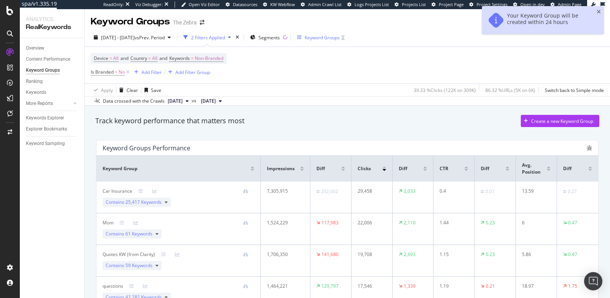
click at [333, 37] on div "Keyword Groups" at bounding box center [322, 37] width 35 height 6
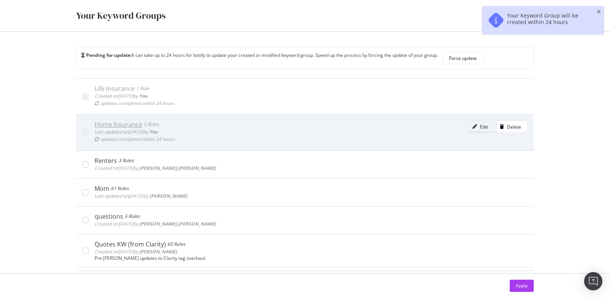
click at [480, 128] on div "Edit" at bounding box center [484, 127] width 8 height 6
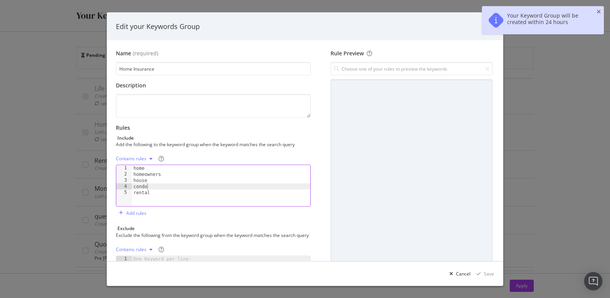
click at [163, 187] on div "home homeowners house condo rental" at bounding box center [221, 192] width 179 height 54
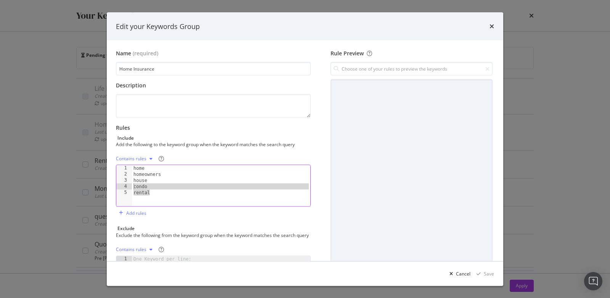
drag, startPoint x: 155, startPoint y: 192, endPoint x: 129, endPoint y: 185, distance: 26.7
click at [129, 185] on div "condo 1 2 3 4 5 home homeowners house condo rental XXXXXXXXXXXXXXXXXXXXXXXXXXXX…" at bounding box center [213, 186] width 195 height 42
type textarea "condo rental"
type textarea "house"
click at [487, 275] on div "Save" at bounding box center [489, 273] width 10 height 6
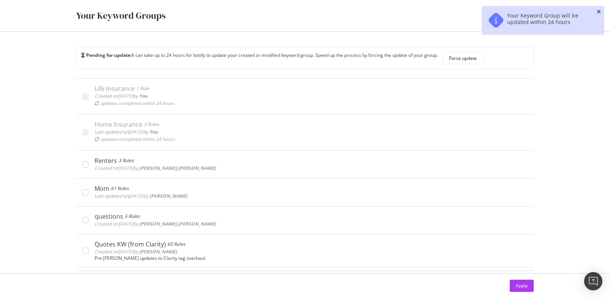
click at [597, 12] on icon "close toast" at bounding box center [599, 11] width 4 height 5
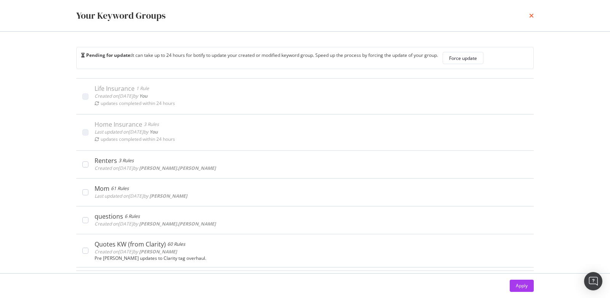
click at [532, 15] on icon "times" at bounding box center [531, 16] width 5 height 6
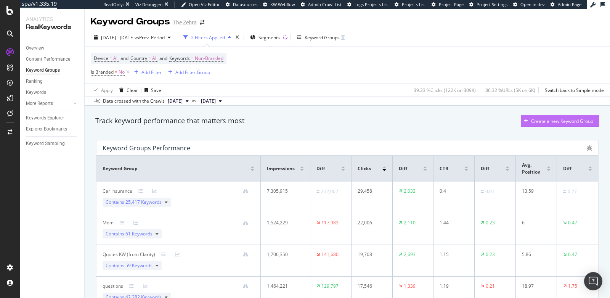
click at [531, 121] on div "Create a new Keyword Group" at bounding box center [562, 121] width 62 height 6
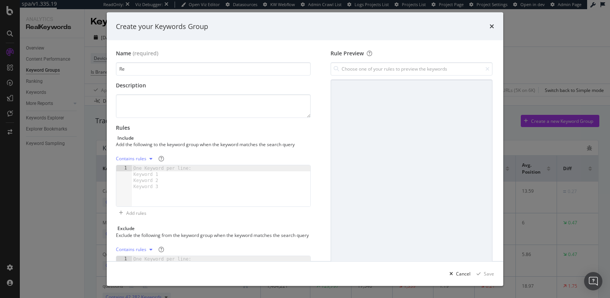
type input "R"
type input "Renters Insurance"
click at [201, 183] on div "modal" at bounding box center [221, 192] width 179 height 54
type textarea "apartment"
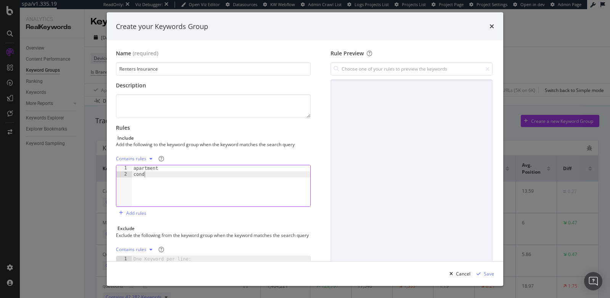
type textarea "condo"
type textarea "renters"
type textarea "rental"
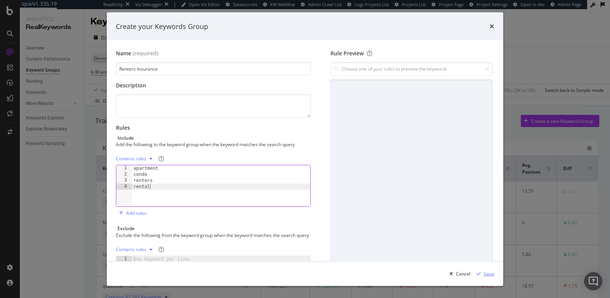
click at [483, 273] on div "modal" at bounding box center [479, 273] width 10 height 5
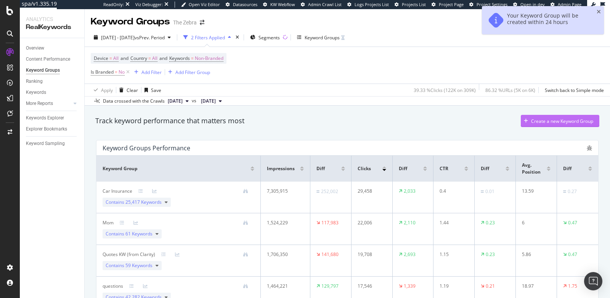
click at [532, 124] on div "Create a new Keyword Group" at bounding box center [562, 121] width 62 height 6
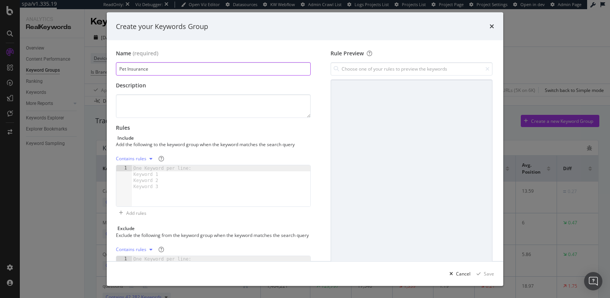
type input "Pet Insurance"
click at [206, 184] on div "modal" at bounding box center [221, 192] width 179 height 54
type textarea "pet"
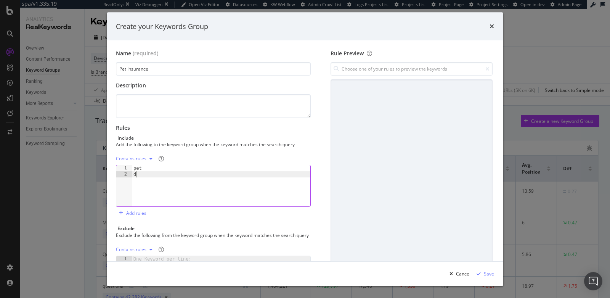
type textarea "dog"
click at [140, 178] on div "pet dog cat" at bounding box center [221, 192] width 179 height 54
type textarea "cat"
click at [362, 70] on input "modal" at bounding box center [412, 68] width 162 height 13
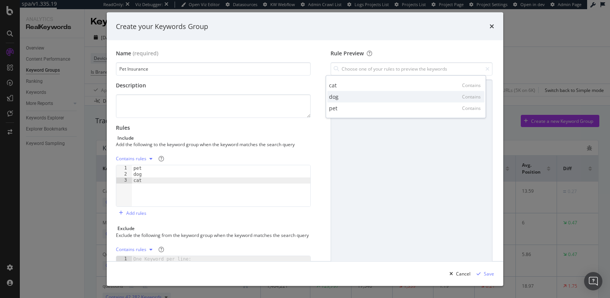
click at [366, 92] on div "dog Contains" at bounding box center [405, 96] width 157 height 11
type input "dog"
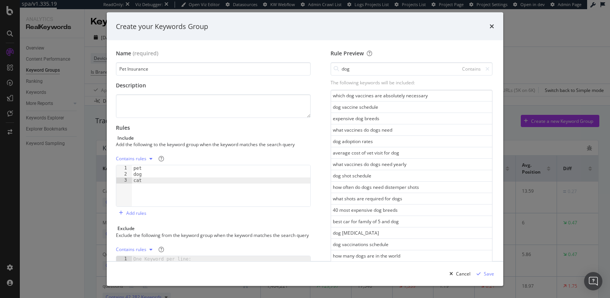
click at [232, 180] on div "pet dog cat" at bounding box center [221, 192] width 179 height 54
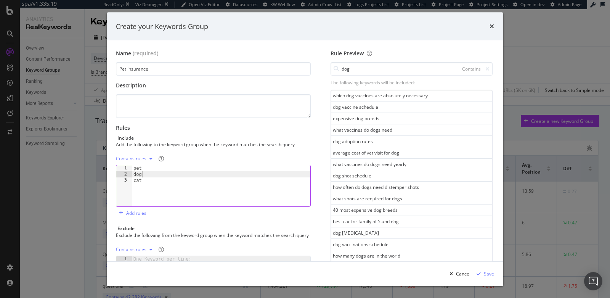
click at [209, 172] on div "pet dog cat" at bounding box center [221, 192] width 179 height 54
type textarea "d"
click at [172, 174] on div "pet cat" at bounding box center [221, 192] width 179 height 54
type textarea "c"
type textarea "pet"
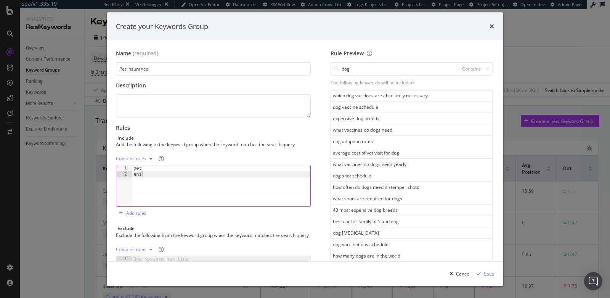
scroll to position [0, 1]
type textarea "animal"
click at [487, 275] on div "Save" at bounding box center [489, 273] width 10 height 6
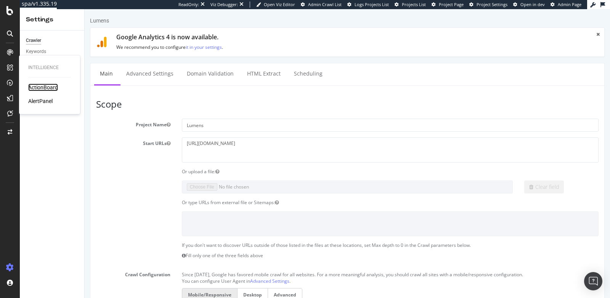
click at [42, 88] on div "ActionBoard" at bounding box center [43, 88] width 30 height 8
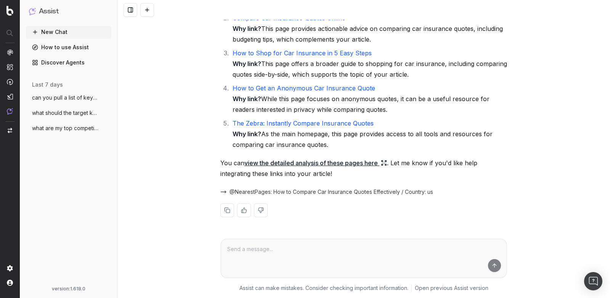
scroll to position [1673, 0]
click at [418, 128] on li "The Zebra: Instantly Compare Insurance Quotes Why link? As the main homepage, t…" at bounding box center [368, 134] width 277 height 32
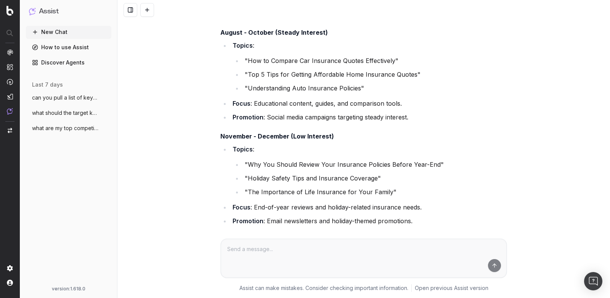
scroll to position [0, 0]
